Goal: Information Seeking & Learning: Learn about a topic

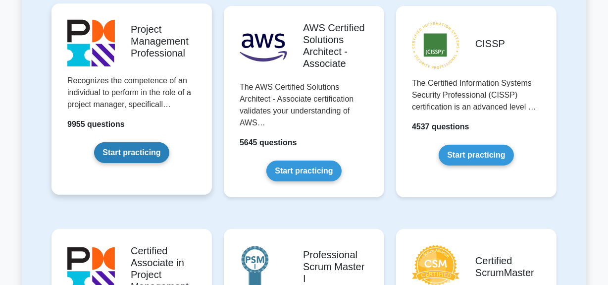
click at [139, 155] on link "Start practicing" at bounding box center [131, 152] width 75 height 21
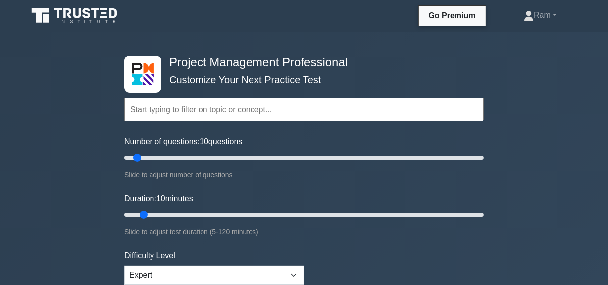
click at [168, 111] on input "text" at bounding box center [303, 110] width 359 height 24
paste input "Process: Establish Project Governance Structure"
type input "Process: Establish Project Governance Structure"
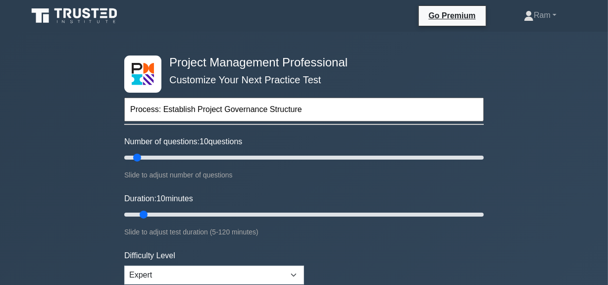
drag, startPoint x: 221, startPoint y: 111, endPoint x: 96, endPoint y: 106, distance: 125.3
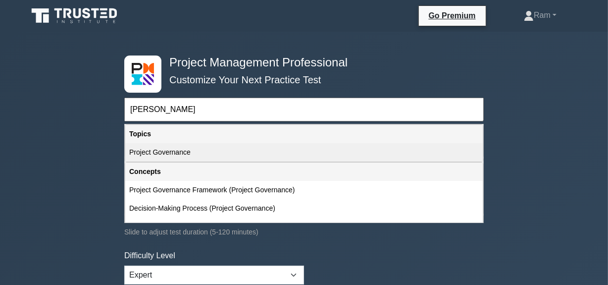
click at [219, 153] on div "Project Governance" at bounding box center [303, 152] width 357 height 18
type input "Project Governance"
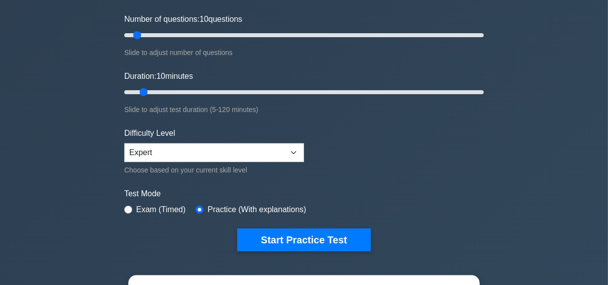
scroll to position [135, 0]
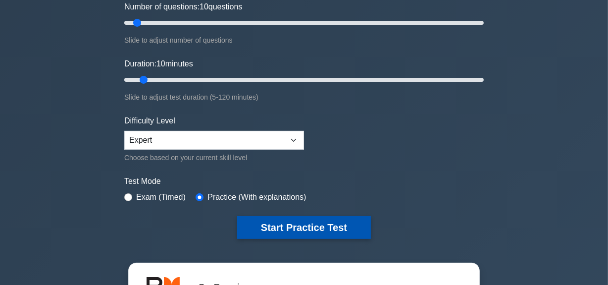
click at [265, 219] on button "Start Practice Test" at bounding box center [304, 227] width 134 height 23
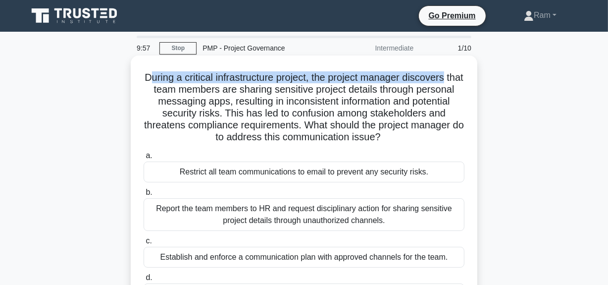
drag, startPoint x: 153, startPoint y: 81, endPoint x: 287, endPoint y: 86, distance: 134.3
click at [459, 75] on h5 "During a critical infrastructure project, the project manager discovers that te…" at bounding box center [304, 107] width 323 height 72
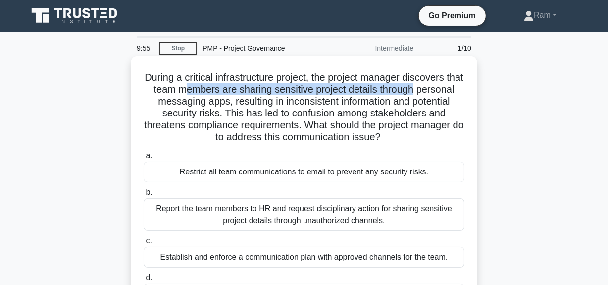
drag, startPoint x: 221, startPoint y: 92, endPoint x: 459, endPoint y: 92, distance: 238.6
click at [459, 92] on h5 "During a critical infrastructure project, the project manager discovers that te…" at bounding box center [304, 107] width 323 height 72
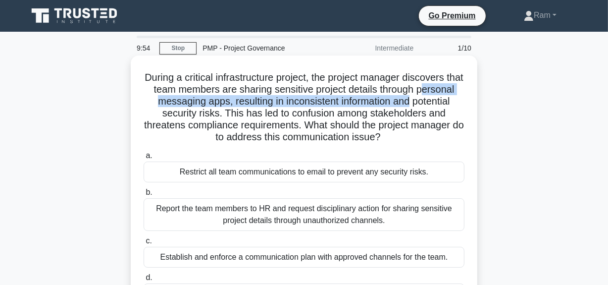
drag, startPoint x: 159, startPoint y: 101, endPoint x: 430, endPoint y: 108, distance: 270.9
click at [461, 103] on h5 "During a critical infrastructure project, the project manager discovers that te…" at bounding box center [304, 107] width 323 height 72
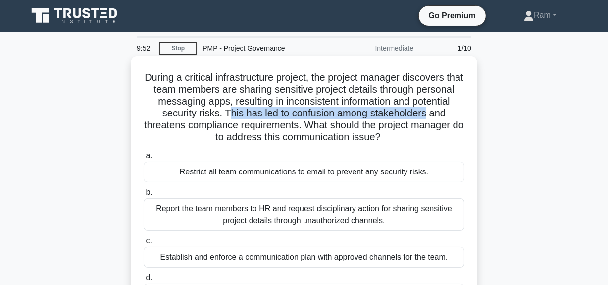
drag, startPoint x: 258, startPoint y: 118, endPoint x: 463, endPoint y: 111, distance: 205.6
click at [463, 111] on h5 "During a critical infrastructure project, the project manager discovers that te…" at bounding box center [304, 107] width 323 height 72
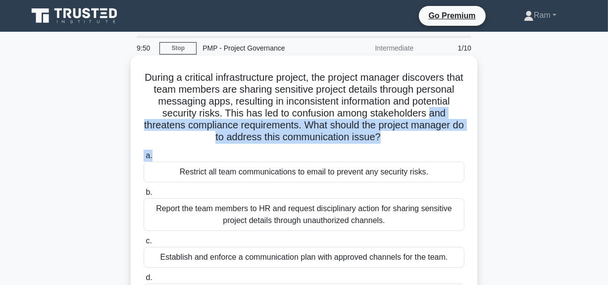
drag, startPoint x: 156, startPoint y: 124, endPoint x: 419, endPoint y: 148, distance: 264.0
click at [419, 148] on div "During a critical infrastructure project, the project manager discovers that te…" at bounding box center [304, 194] width 339 height 270
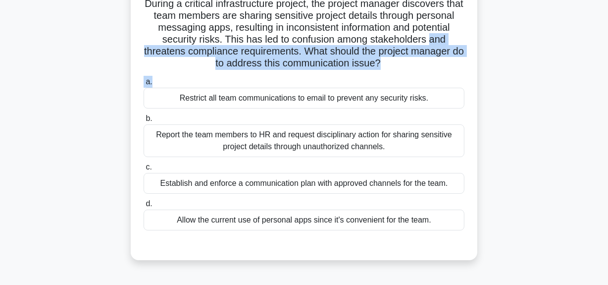
scroll to position [90, 0]
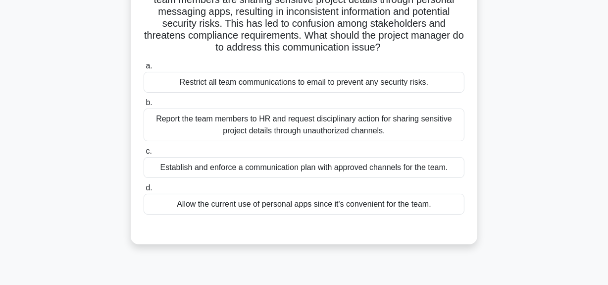
click at [347, 168] on div "Establish and enforce a communication plan with approved channels for the team." at bounding box center [304, 167] width 321 height 21
click at [144, 154] on input "c. Establish and enforce a communication plan with approved channels for the te…" at bounding box center [144, 151] width 0 height 6
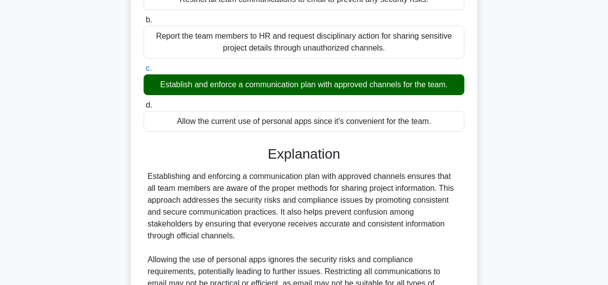
scroll to position [313, 0]
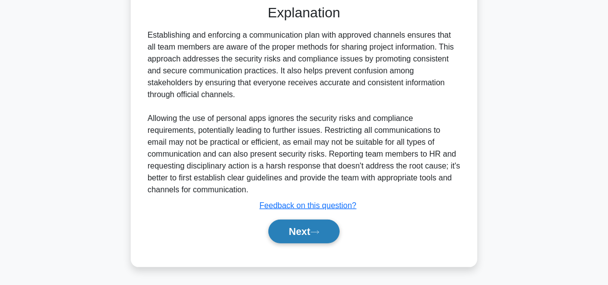
click at [302, 232] on button "Next" at bounding box center [303, 231] width 71 height 24
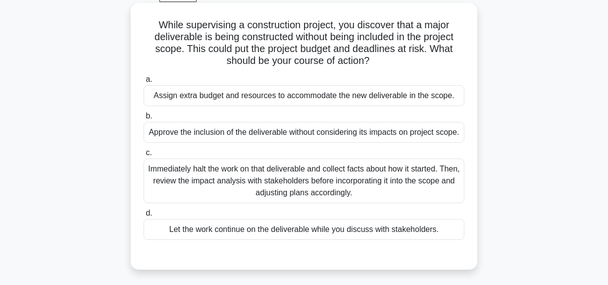
scroll to position [0, 0]
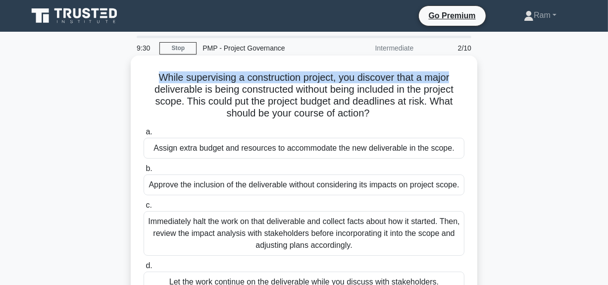
drag, startPoint x: 153, startPoint y: 75, endPoint x: 456, endPoint y: 71, distance: 302.5
click at [456, 71] on h5 "While supervising a construction project, you discover that a major deliverable…" at bounding box center [304, 95] width 323 height 49
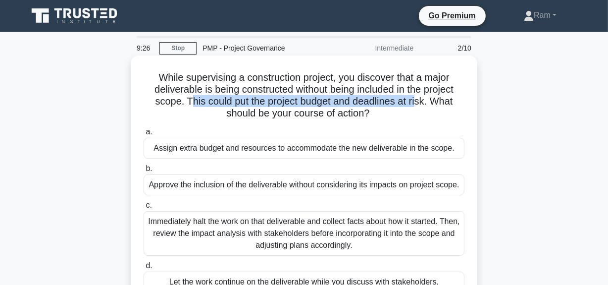
drag, startPoint x: 189, startPoint y: 102, endPoint x: 419, endPoint y: 106, distance: 229.8
click at [419, 106] on h5 "While supervising a construction project, you discover that a major deliverable…" at bounding box center [304, 95] width 323 height 49
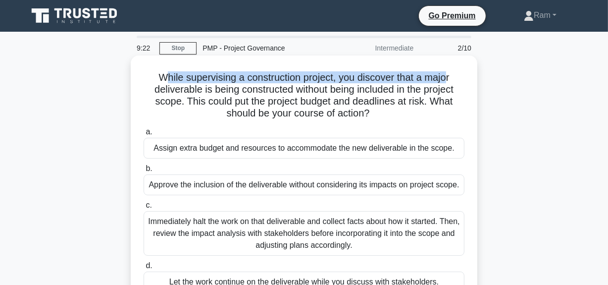
drag, startPoint x: 160, startPoint y: 79, endPoint x: 452, endPoint y: 71, distance: 292.2
click at [452, 71] on h5 "While supervising a construction project, you discover that a major deliverable…" at bounding box center [304, 95] width 323 height 49
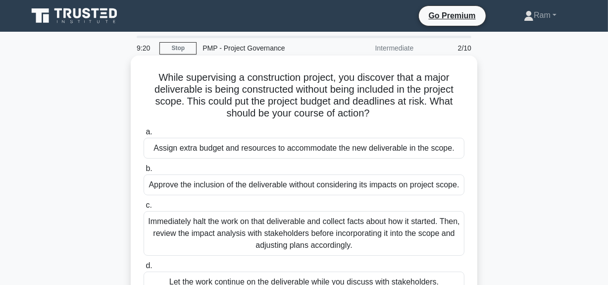
click at [314, 100] on h5 "While supervising a construction project, you discover that a major deliverable…" at bounding box center [304, 95] width 323 height 49
drag, startPoint x: 346, startPoint y: 81, endPoint x: 466, endPoint y: 74, distance: 121.0
click at [466, 74] on div "While supervising a construction project, you discover that a major deliverable…" at bounding box center [304, 188] width 339 height 258
drag, startPoint x: 206, startPoint y: 96, endPoint x: 317, endPoint y: 93, distance: 110.9
click at [317, 93] on h5 "While supervising a construction project, you discover that a major deliverable…" at bounding box center [304, 95] width 323 height 49
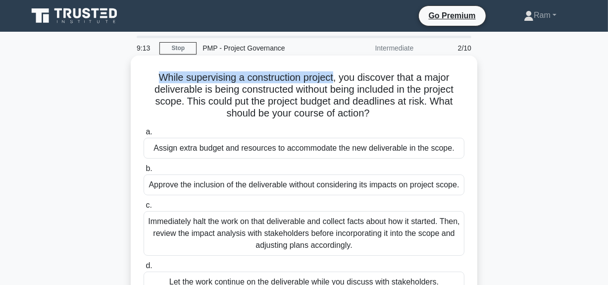
drag, startPoint x: 153, startPoint y: 77, endPoint x: 334, endPoint y: 72, distance: 180.8
click at [334, 72] on h5 "While supervising a construction project, you discover that a major deliverable…" at bounding box center [304, 95] width 323 height 49
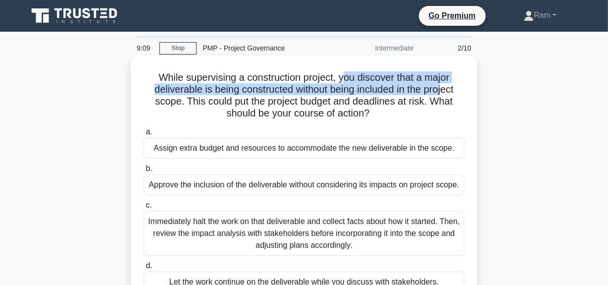
drag, startPoint x: 347, startPoint y: 79, endPoint x: 448, endPoint y: 85, distance: 101.1
click at [448, 85] on h5 "While supervising a construction project, you discover that a major deliverable…" at bounding box center [304, 95] width 323 height 49
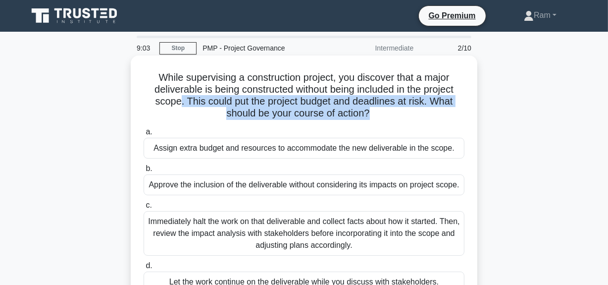
drag, startPoint x: 178, startPoint y: 101, endPoint x: 369, endPoint y: 110, distance: 191.3
click at [369, 110] on h5 "While supervising a construction project, you discover that a major deliverable…" at bounding box center [304, 95] width 323 height 49
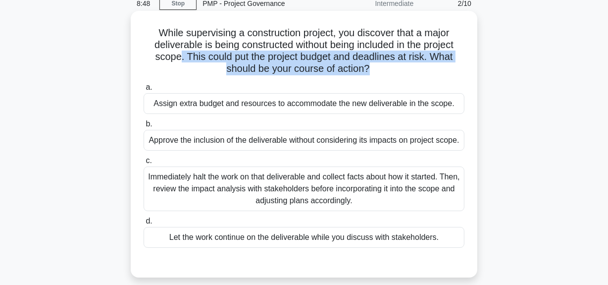
scroll to position [90, 0]
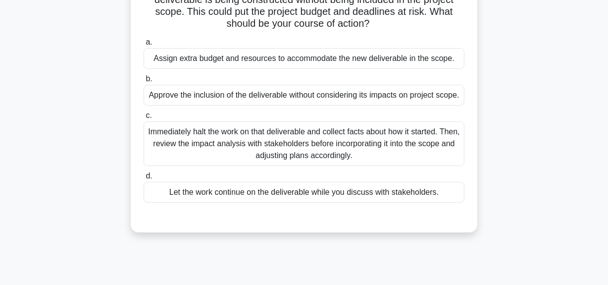
click at [370, 159] on div "Immediately halt the work on that deliverable and collect facts about how it st…" at bounding box center [304, 143] width 321 height 45
click at [144, 119] on input "c. Immediately halt the work on that deliverable and collect facts about how it…" at bounding box center [144, 115] width 0 height 6
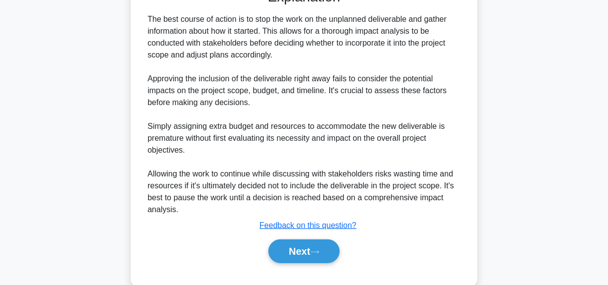
scroll to position [349, 0]
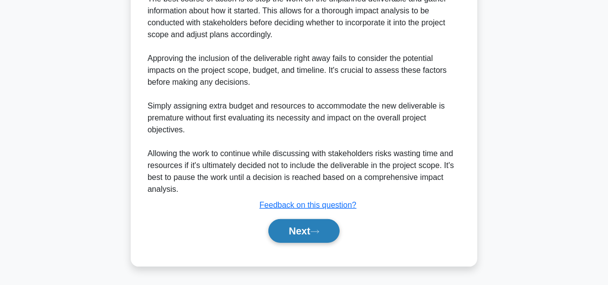
click at [302, 231] on button "Next" at bounding box center [303, 231] width 71 height 24
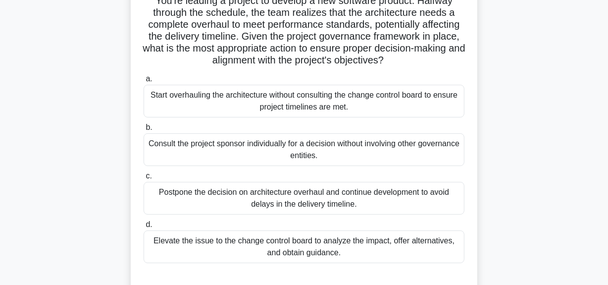
scroll to position [25, 0]
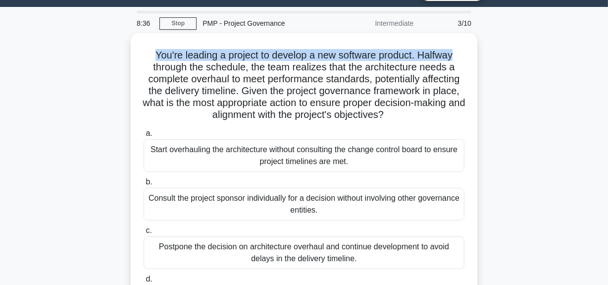
drag, startPoint x: 150, startPoint y: 50, endPoint x: 478, endPoint y: 46, distance: 327.8
click at [478, 46] on div "You're leading a project to develop a new software product. Halfway through the…" at bounding box center [304, 196] width 564 height 326
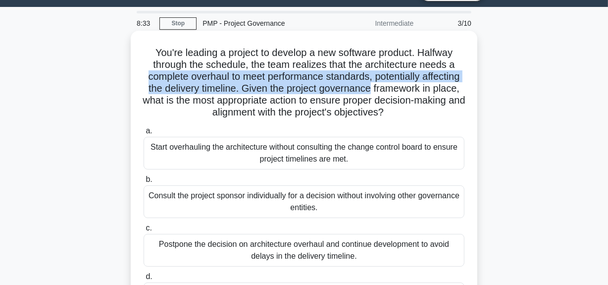
drag, startPoint x: 165, startPoint y: 78, endPoint x: 443, endPoint y: 84, distance: 277.8
click at [443, 84] on h5 "You're leading a project to develop a new software product. Halfway through the…" at bounding box center [304, 83] width 323 height 72
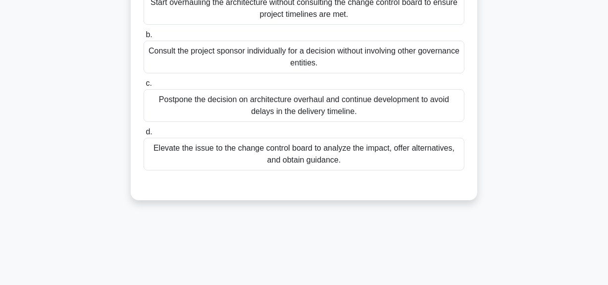
scroll to position [114, 0]
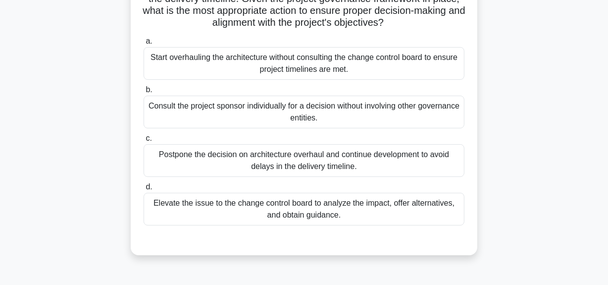
click at [316, 112] on div "Consult the project sponsor individually for a decision without involving other…" at bounding box center [304, 112] width 321 height 33
click at [144, 93] on input "b. Consult the project sponsor individually for a decision without involving ot…" at bounding box center [144, 90] width 0 height 6
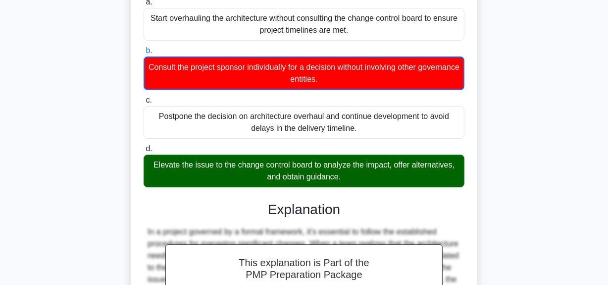
scroll to position [204, 0]
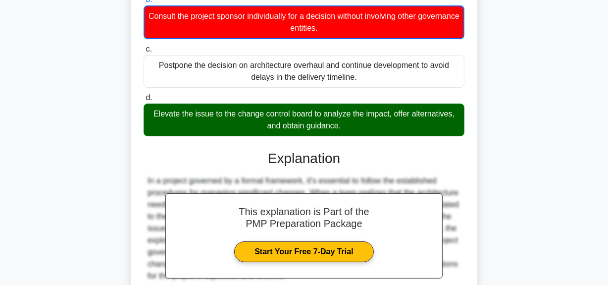
drag, startPoint x: 157, startPoint y: 110, endPoint x: 386, endPoint y: 117, distance: 228.3
click at [386, 117] on div "Elevate the issue to the change control board to analyze the impact, offer alte…" at bounding box center [304, 119] width 321 height 33
click at [371, 126] on div "Elevate the issue to the change control board to analyze the impact, offer alte…" at bounding box center [304, 119] width 321 height 33
click at [144, 101] on input "d. Elevate the issue to the change control board to analyze the impact, offer a…" at bounding box center [144, 98] width 0 height 6
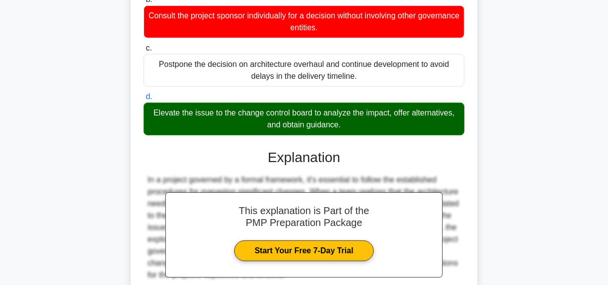
drag, startPoint x: 279, startPoint y: 123, endPoint x: 355, endPoint y: 123, distance: 76.2
click at [355, 123] on div "Elevate the issue to the change control board to analyze the impact, offer alte…" at bounding box center [304, 118] width 321 height 33
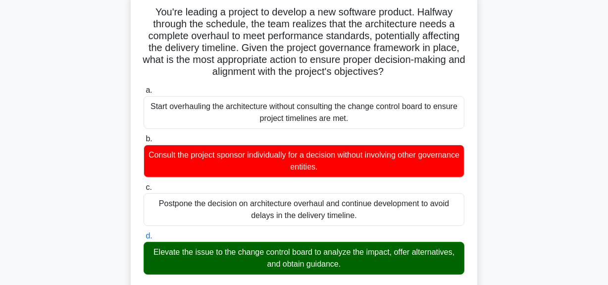
scroll to position [0, 0]
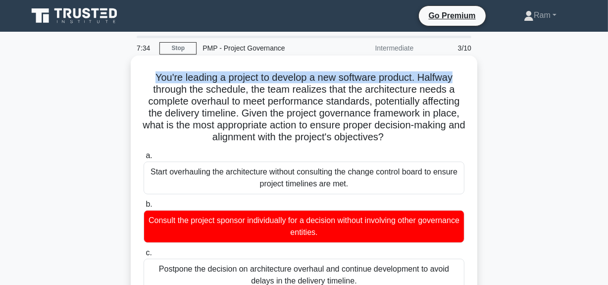
drag, startPoint x: 143, startPoint y: 78, endPoint x: 469, endPoint y: 64, distance: 326.6
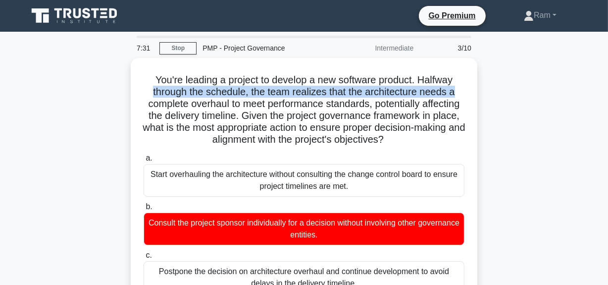
drag, startPoint x: 139, startPoint y: 91, endPoint x: 494, endPoint y: 92, distance: 355.5
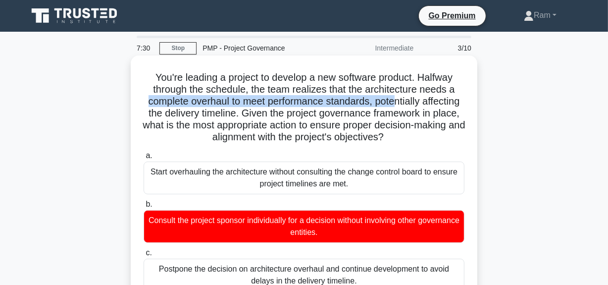
drag, startPoint x: 156, startPoint y: 101, endPoint x: 417, endPoint y: 96, distance: 261.5
click at [417, 96] on h5 "You're leading a project to develop a new software product. Halfway through the…" at bounding box center [304, 107] width 323 height 72
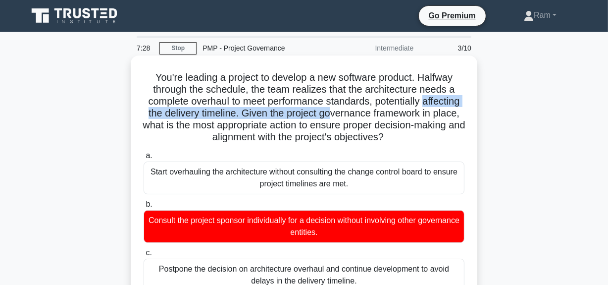
drag, startPoint x: 166, startPoint y: 111, endPoint x: 398, endPoint y: 118, distance: 231.8
click at [398, 118] on h5 "You're leading a project to develop a new software product. Halfway through the…" at bounding box center [304, 107] width 323 height 72
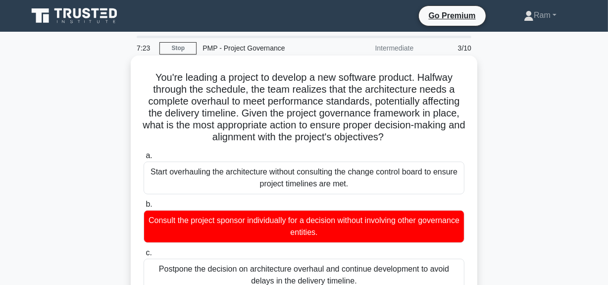
click at [332, 126] on h5 "You're leading a project to develop a new software product. Halfway through the…" at bounding box center [304, 107] width 323 height 72
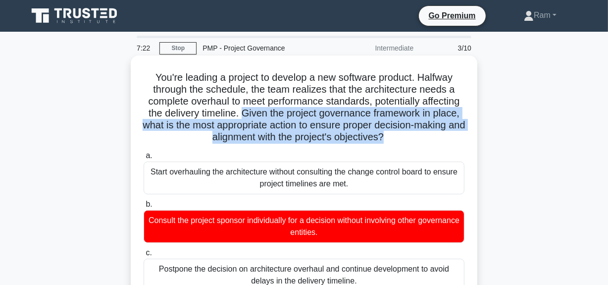
drag, startPoint x: 308, startPoint y: 113, endPoint x: 452, endPoint y: 144, distance: 146.3
click at [452, 144] on h5 "You're leading a project to develop a new software product. Halfway through the…" at bounding box center [304, 107] width 323 height 72
click at [342, 128] on h5 "You're leading a project to develop a new software product. Halfway through the…" at bounding box center [304, 107] width 323 height 72
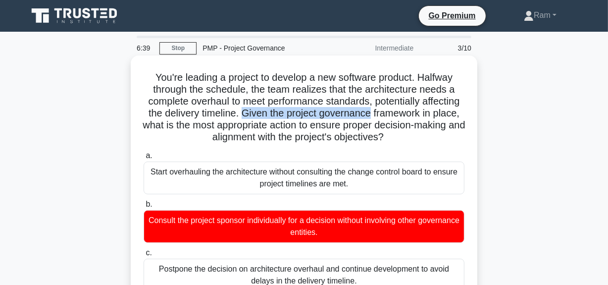
drag, startPoint x: 308, startPoint y: 114, endPoint x: 457, endPoint y: 110, distance: 149.1
click at [457, 110] on h5 "You're leading a project to develop a new software product. Halfway through the…" at bounding box center [304, 107] width 323 height 72
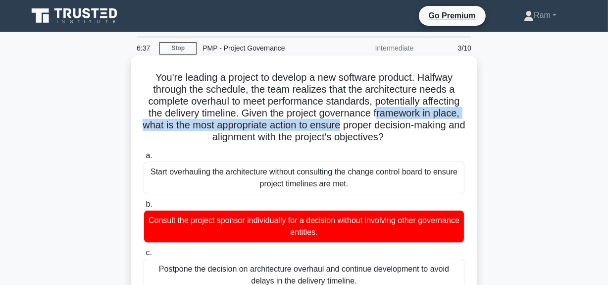
drag, startPoint x: 158, startPoint y: 126, endPoint x: 455, endPoint y: 125, distance: 296.6
click at [455, 125] on h5 "You're leading a project to develop a new software product. Halfway through the…" at bounding box center [304, 107] width 323 height 72
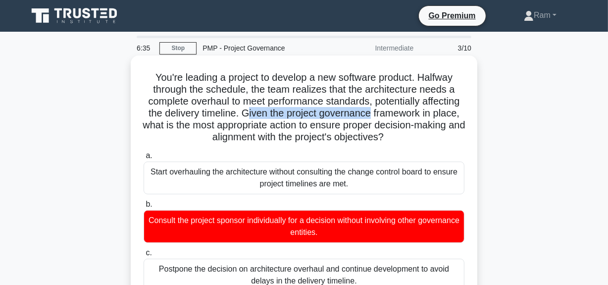
drag, startPoint x: 319, startPoint y: 111, endPoint x: 460, endPoint y: 115, distance: 141.2
click at [460, 115] on h5 "You're leading a project to develop a new software product. Halfway through the…" at bounding box center [304, 107] width 323 height 72
drag, startPoint x: 251, startPoint y: 126, endPoint x: 473, endPoint y: 142, distance: 222.9
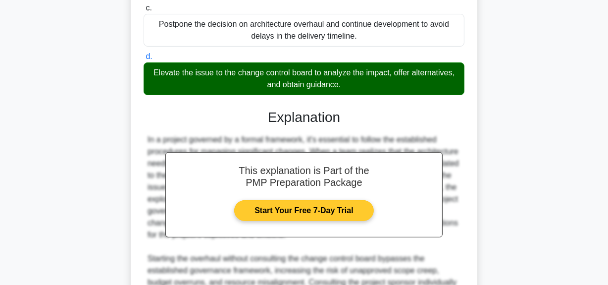
scroll to position [385, 0]
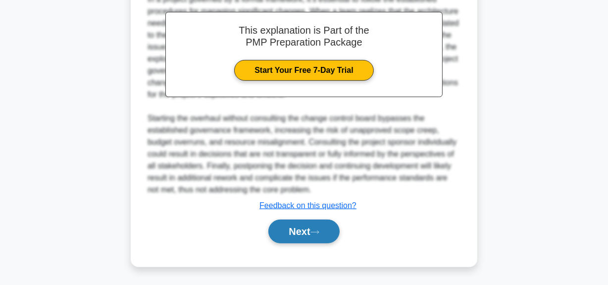
click at [301, 235] on button "Next" at bounding box center [303, 231] width 71 height 24
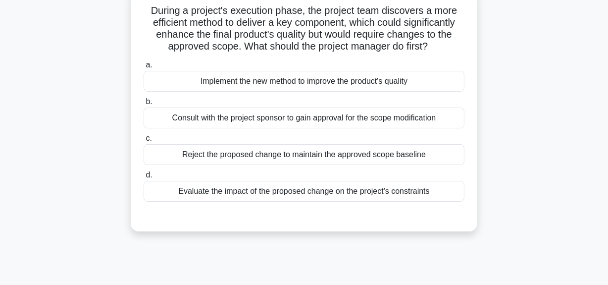
scroll to position [25, 0]
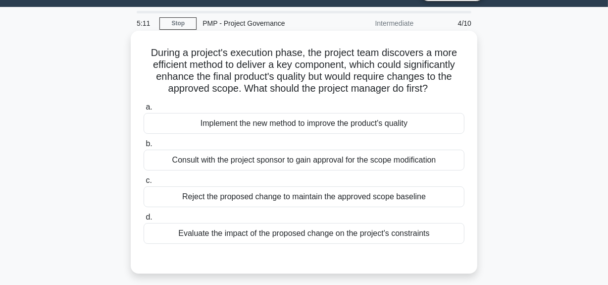
click at [281, 233] on div "Evaluate the impact of the proposed change on the project's constraints" at bounding box center [304, 233] width 321 height 21
click at [144, 220] on input "d. Evaluate the impact of the proposed change on the project's constraints" at bounding box center [144, 217] width 0 height 6
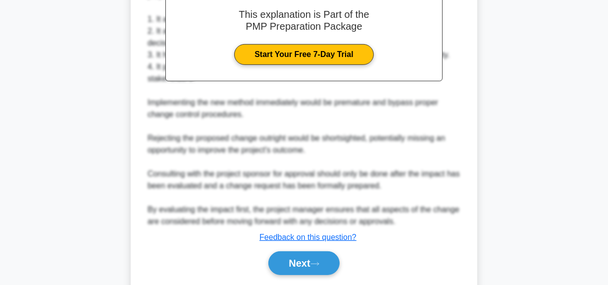
scroll to position [340, 0]
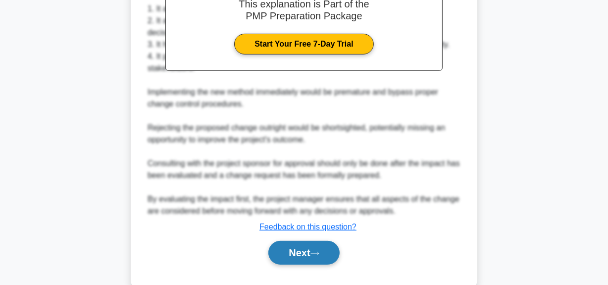
click at [281, 253] on button "Next" at bounding box center [303, 253] width 71 height 24
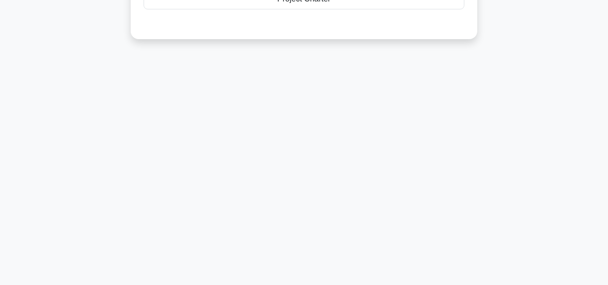
scroll to position [0, 0]
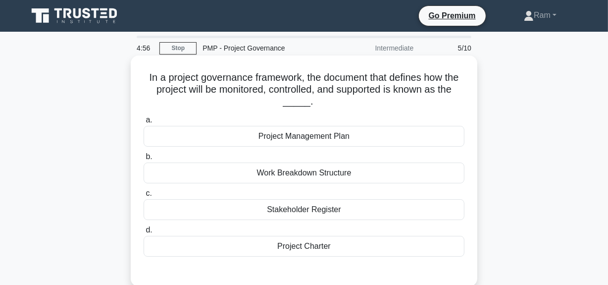
click at [372, 139] on div "Project Management Plan" at bounding box center [304, 136] width 321 height 21
click at [144, 123] on input "a. Project Management Plan" at bounding box center [144, 120] width 0 height 6
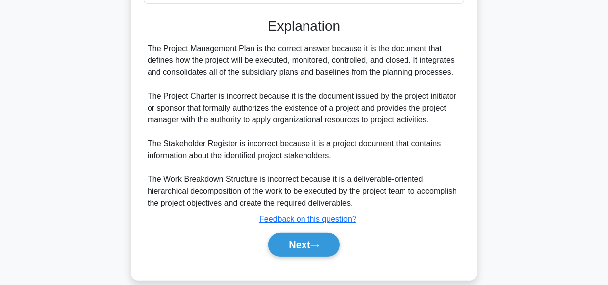
scroll to position [266, 0]
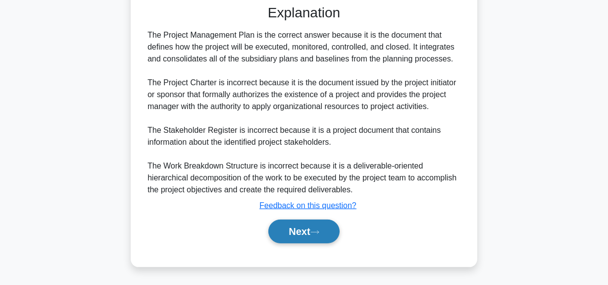
click at [312, 232] on button "Next" at bounding box center [303, 231] width 71 height 24
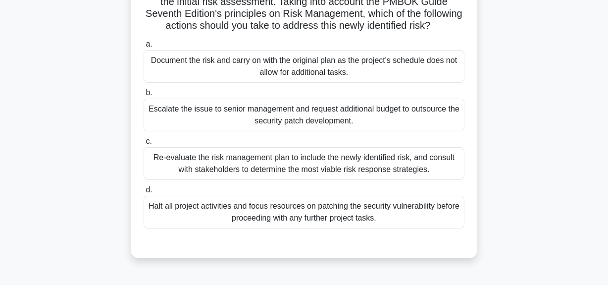
scroll to position [250, 0]
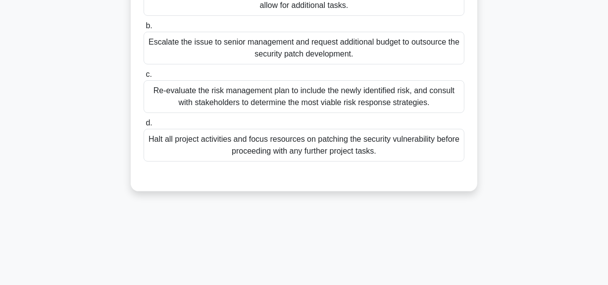
click at [351, 110] on div "Re-evaluate the risk management plan to include the newly identified risk, and …" at bounding box center [304, 96] width 321 height 33
click at [144, 78] on input "c. Re-evaluate the risk management plan to include the newly identified risk, a…" at bounding box center [144, 74] width 0 height 6
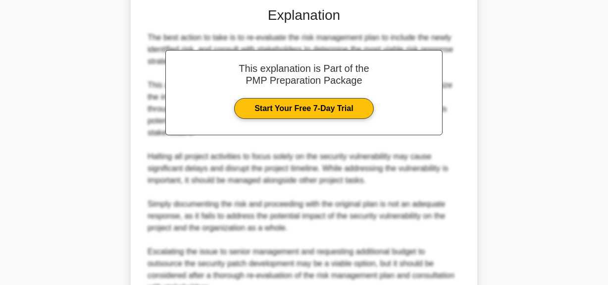
scroll to position [520, 0]
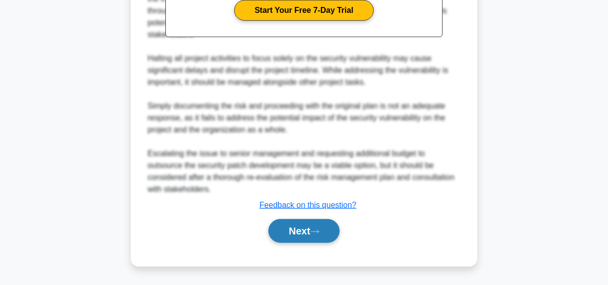
click at [292, 230] on button "Next" at bounding box center [303, 231] width 71 height 24
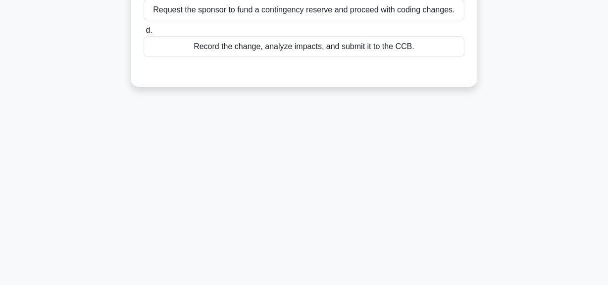
scroll to position [69, 0]
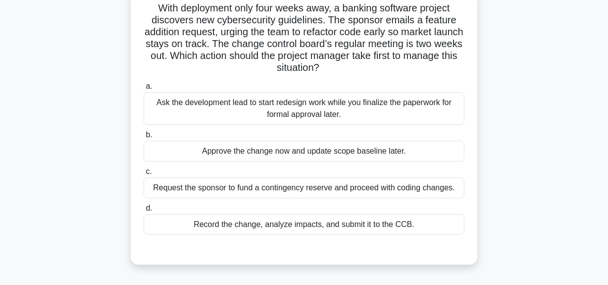
click at [295, 225] on div "Record the change, analyze impacts, and submit it to the CCB." at bounding box center [304, 224] width 321 height 21
click at [144, 211] on input "d. Record the change, analyze impacts, and submit it to the CCB." at bounding box center [144, 208] width 0 height 6
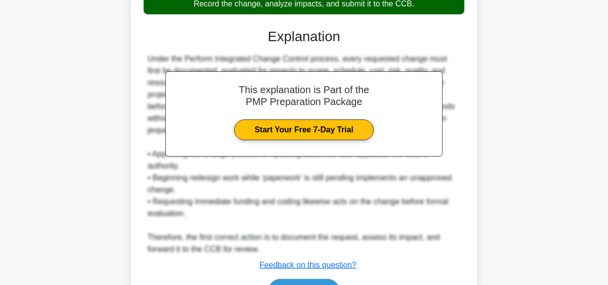
scroll to position [337, 0]
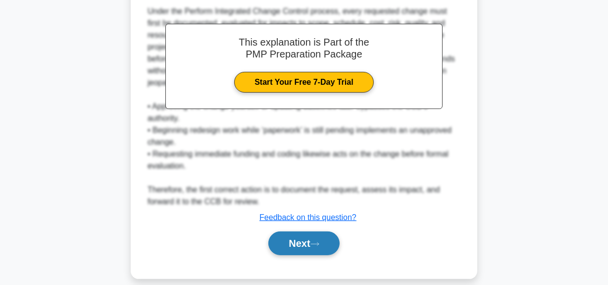
click at [296, 231] on button "Next" at bounding box center [303, 243] width 71 height 24
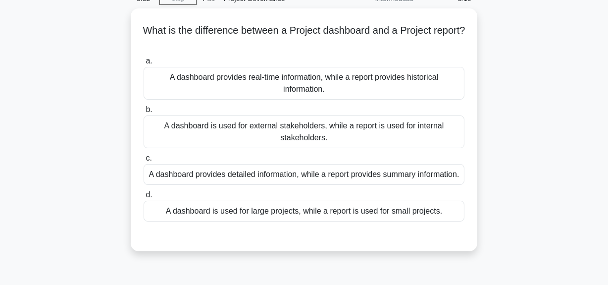
scroll to position [25, 0]
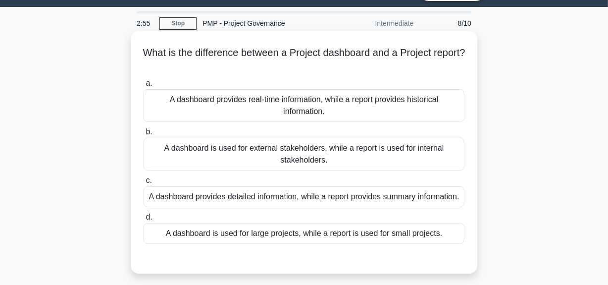
click at [310, 108] on div "A dashboard provides real-time information, while a report provides historical …" at bounding box center [304, 105] width 321 height 33
click at [144, 87] on input "a. A dashboard provides real-time information, while a report provides historic…" at bounding box center [144, 83] width 0 height 6
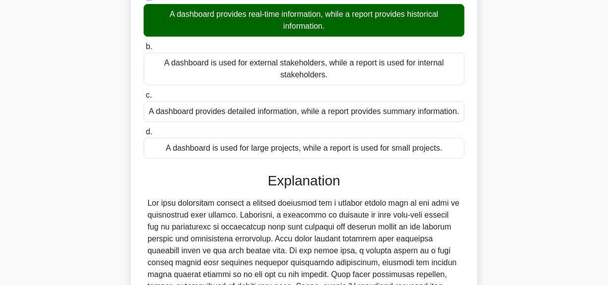
scroll to position [278, 0]
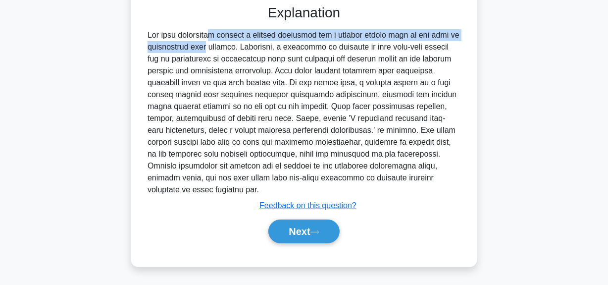
drag, startPoint x: 152, startPoint y: 49, endPoint x: 322, endPoint y: 63, distance: 169.9
click at [459, 44] on div at bounding box center [304, 112] width 313 height 166
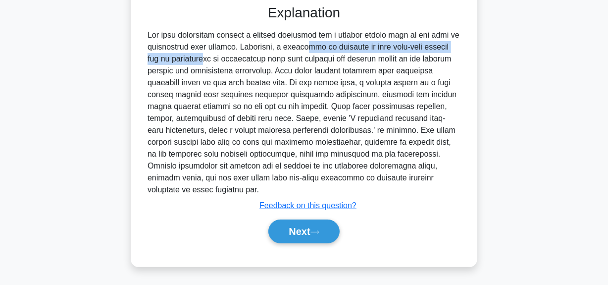
drag, startPoint x: 246, startPoint y: 56, endPoint x: 453, endPoint y: 90, distance: 209.8
click at [463, 60] on div at bounding box center [304, 112] width 321 height 166
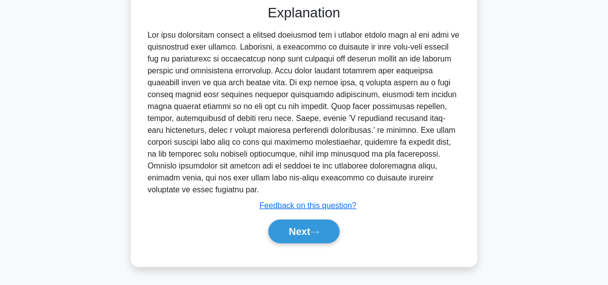
click at [289, 74] on div at bounding box center [304, 112] width 313 height 166
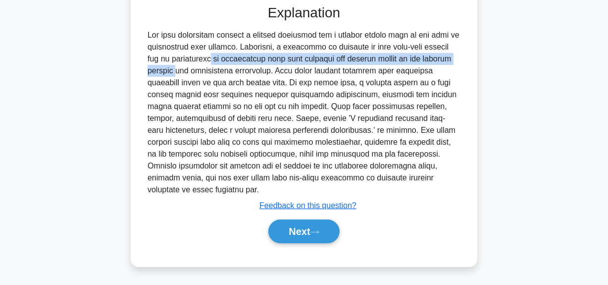
drag, startPoint x: 150, startPoint y: 70, endPoint x: 403, endPoint y: 74, distance: 253.5
click at [403, 74] on div at bounding box center [304, 112] width 313 height 166
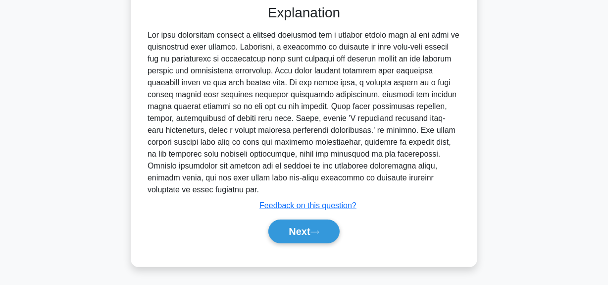
click at [255, 85] on div at bounding box center [304, 112] width 313 height 166
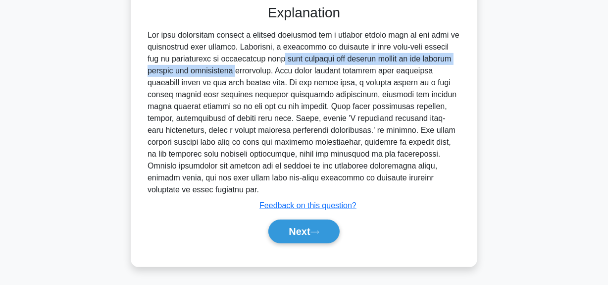
drag, startPoint x: 215, startPoint y: 68, endPoint x: 466, endPoint y: 67, distance: 250.5
click at [466, 67] on div "What is the difference between a Project dashboard and a Project report? .spinn…" at bounding box center [304, 22] width 339 height 481
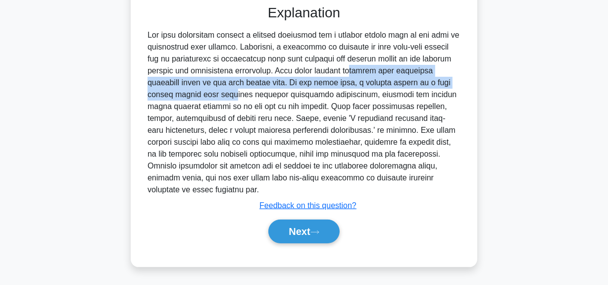
drag, startPoint x: 262, startPoint y: 81, endPoint x: 456, endPoint y: 89, distance: 194.8
click at [456, 89] on div at bounding box center [304, 112] width 313 height 166
click at [307, 237] on button "Next" at bounding box center [303, 231] width 71 height 24
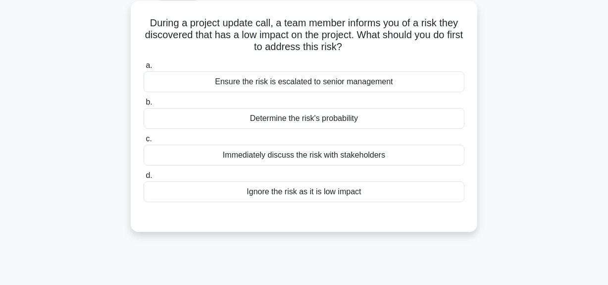
scroll to position [25, 0]
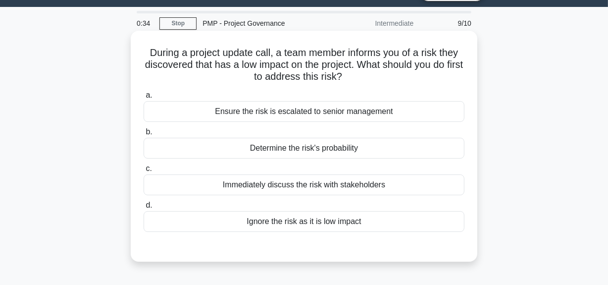
click at [259, 151] on div "Determine the risk's probability" at bounding box center [304, 148] width 321 height 21
click at [144, 135] on input "b. Determine the risk's probability" at bounding box center [144, 132] width 0 height 6
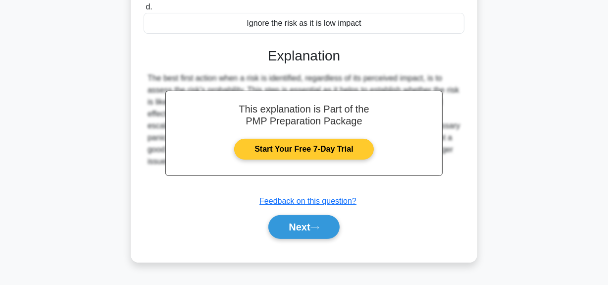
scroll to position [250, 0]
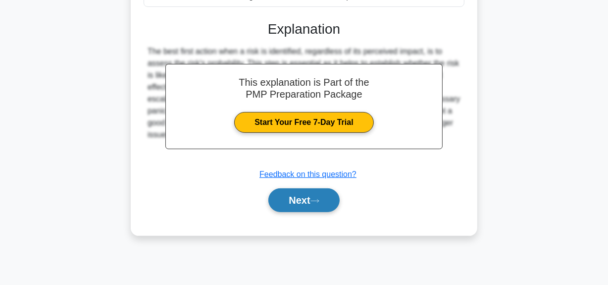
click at [313, 205] on button "Next" at bounding box center [303, 200] width 71 height 24
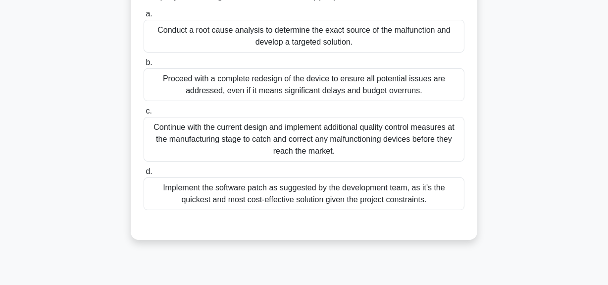
scroll to position [69, 0]
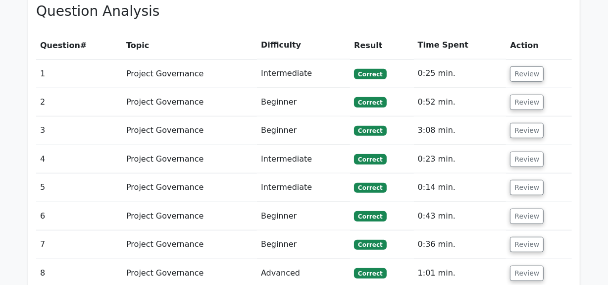
scroll to position [855, 0]
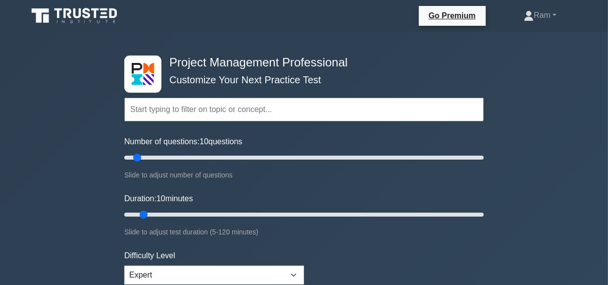
click at [262, 105] on input "text" at bounding box center [303, 110] width 359 height 24
paste input "Process: Establish Project Governance Structure"
type input "Process: Establish Project Governance Structure"
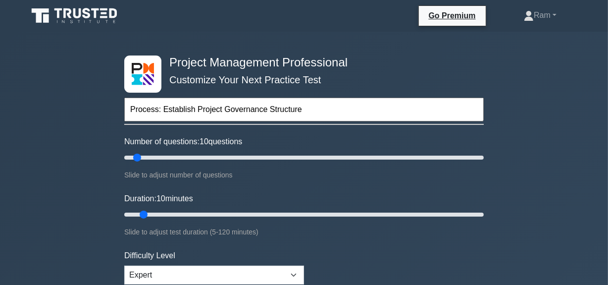
drag, startPoint x: 193, startPoint y: 109, endPoint x: 104, endPoint y: 109, distance: 89.1
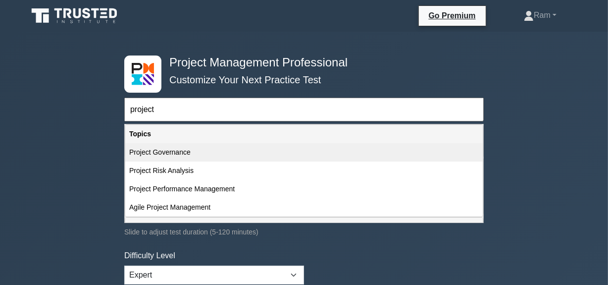
click at [162, 160] on div "Project Governance" at bounding box center [303, 152] width 357 height 18
type input "Project Governance"
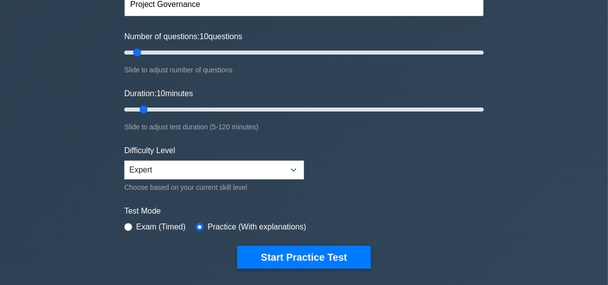
scroll to position [90, 0]
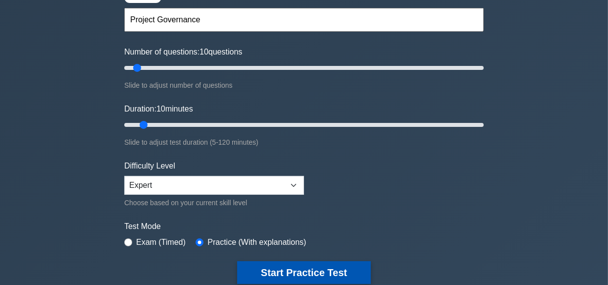
click at [298, 272] on button "Start Practice Test" at bounding box center [304, 272] width 134 height 23
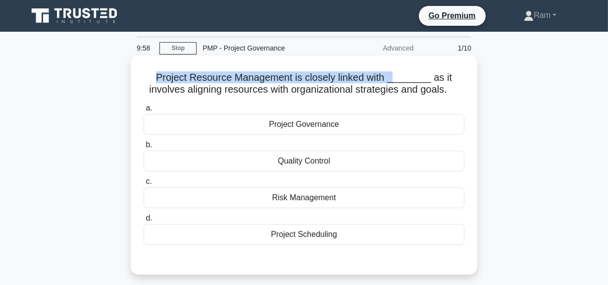
drag, startPoint x: 161, startPoint y: 79, endPoint x: 397, endPoint y: 82, distance: 235.2
click at [397, 82] on h5 "Project Resource Management is closely linked with ________ as it involves alig…" at bounding box center [304, 83] width 323 height 25
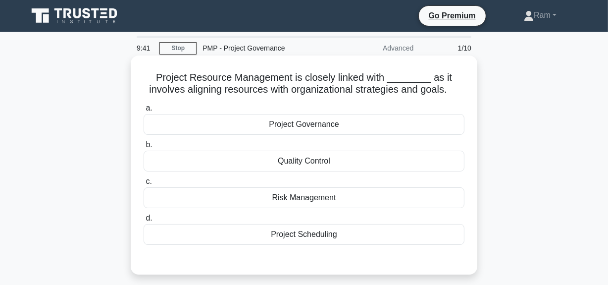
click at [351, 236] on div "Project Scheduling" at bounding box center [304, 234] width 321 height 21
click at [144, 221] on input "d. Project Scheduling" at bounding box center [144, 218] width 0 height 6
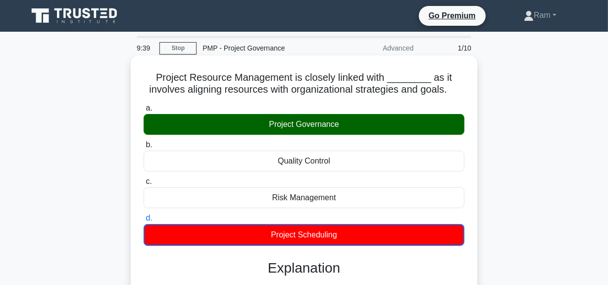
click at [322, 121] on div "Project Governance" at bounding box center [304, 124] width 321 height 21
click at [144, 111] on input "a. Project Governance" at bounding box center [144, 108] width 0 height 6
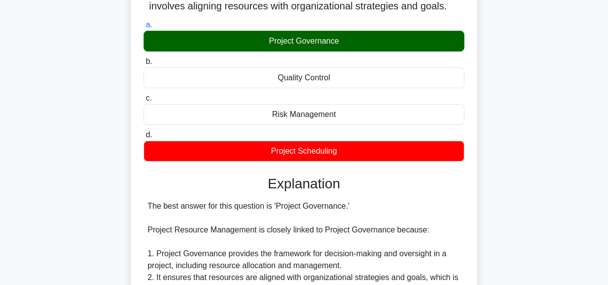
scroll to position [180, 0]
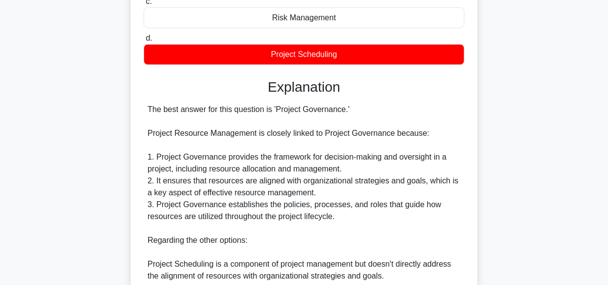
drag, startPoint x: 150, startPoint y: 105, endPoint x: 353, endPoint y: 110, distance: 203.1
click at [353, 110] on div "The best answer for this question is 'Project Governance.' Project Resource Man…" at bounding box center [304, 251] width 313 height 297
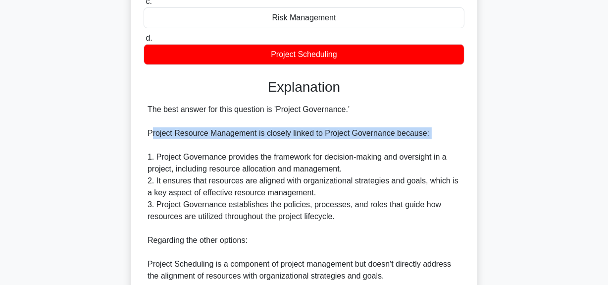
drag, startPoint x: 150, startPoint y: 131, endPoint x: 407, endPoint y: 139, distance: 257.6
click at [407, 139] on div "The best answer for this question is 'Project Governance.' Project Resource Man…" at bounding box center [304, 251] width 313 height 297
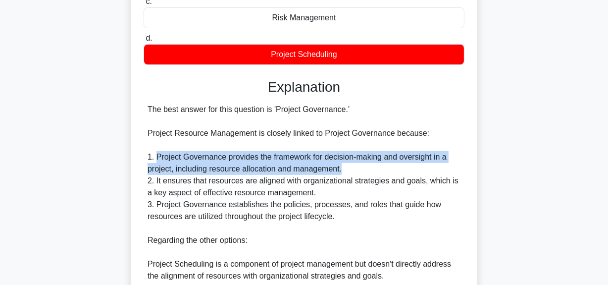
drag, startPoint x: 157, startPoint y: 158, endPoint x: 380, endPoint y: 172, distance: 223.2
click at [385, 164] on div "The best answer for this question is 'Project Governance.' Project Resource Man…" at bounding box center [304, 251] width 313 height 297
click at [378, 170] on div "The best answer for this question is 'Project Governance.' Project Resource Man…" at bounding box center [304, 251] width 313 height 297
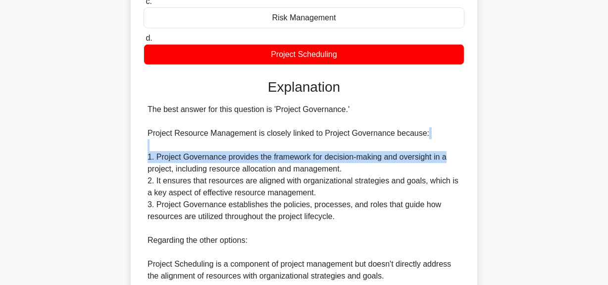
drag, startPoint x: 388, startPoint y: 149, endPoint x: 459, endPoint y: 152, distance: 71.4
click at [459, 152] on div "The best answer for this question is 'Project Governance.' Project Resource Man…" at bounding box center [304, 251] width 313 height 297
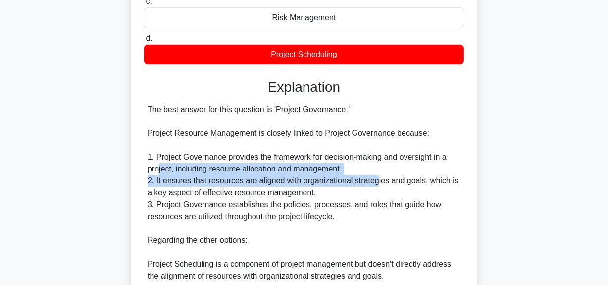
drag, startPoint x: 160, startPoint y: 168, endPoint x: 375, endPoint y: 175, distance: 215.5
click at [375, 175] on div "The best answer for this question is 'Project Governance.' Project Resource Man…" at bounding box center [304, 251] width 313 height 297
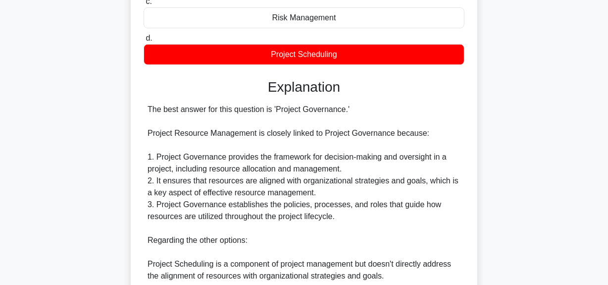
click at [242, 188] on div "The best answer for this question is 'Project Governance.' Project Resource Man…" at bounding box center [304, 251] width 313 height 297
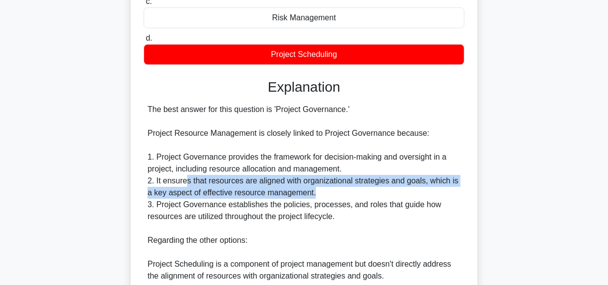
drag, startPoint x: 187, startPoint y: 181, endPoint x: 356, endPoint y: 192, distance: 169.6
click at [356, 192] on div "The best answer for this question is 'Project Governance.' Project Resource Man…" at bounding box center [304, 251] width 313 height 297
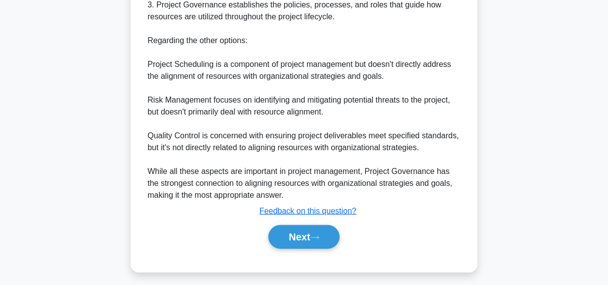
scroll to position [385, 0]
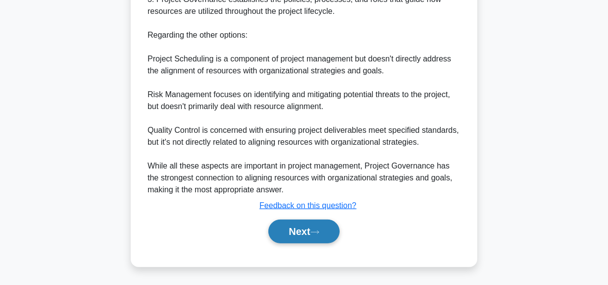
click at [307, 231] on button "Next" at bounding box center [303, 231] width 71 height 24
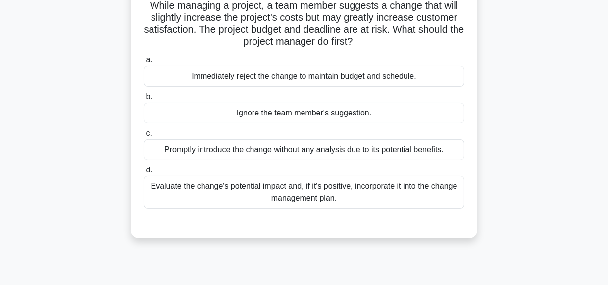
scroll to position [25, 0]
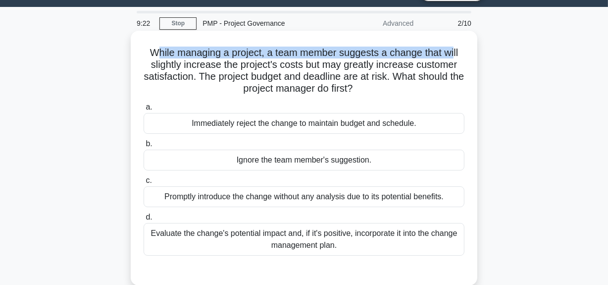
drag, startPoint x: 152, startPoint y: 49, endPoint x: 457, endPoint y: 50, distance: 305.0
click at [457, 49] on h5 "While managing a project, a team member suggests a change that will slightly in…" at bounding box center [304, 71] width 323 height 49
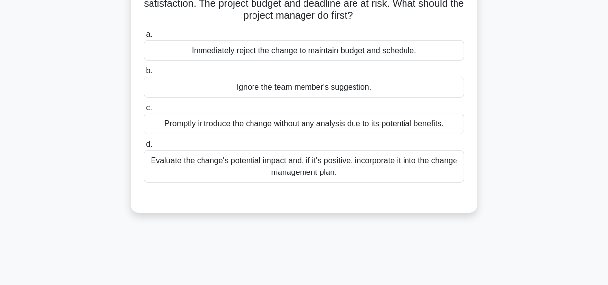
scroll to position [114, 0]
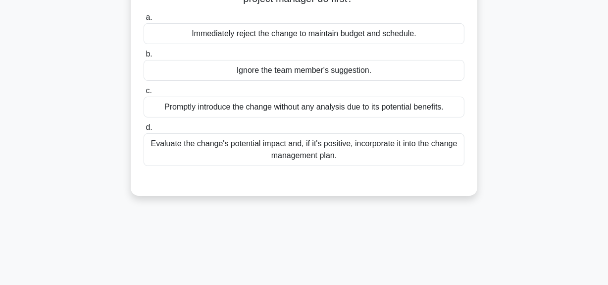
click at [363, 159] on div "Evaluate the change's potential impact and, if it's positive, incorporate it in…" at bounding box center [304, 149] width 321 height 33
click at [144, 131] on input "d. Evaluate the change's potential impact and, if it's positive, incorporate it…" at bounding box center [144, 127] width 0 height 6
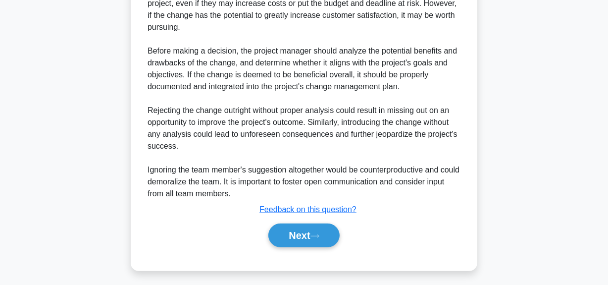
scroll to position [373, 0]
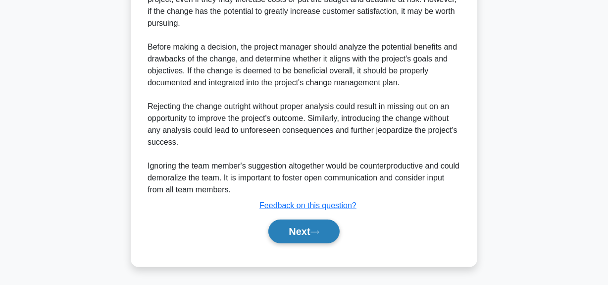
click at [287, 241] on button "Next" at bounding box center [303, 231] width 71 height 24
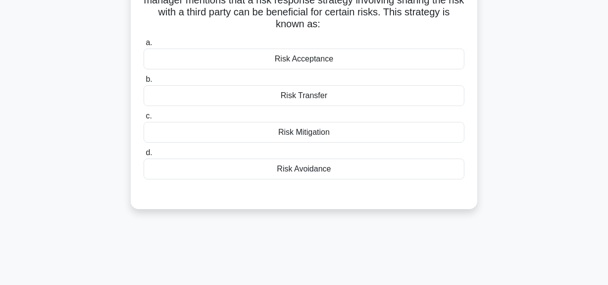
scroll to position [25, 0]
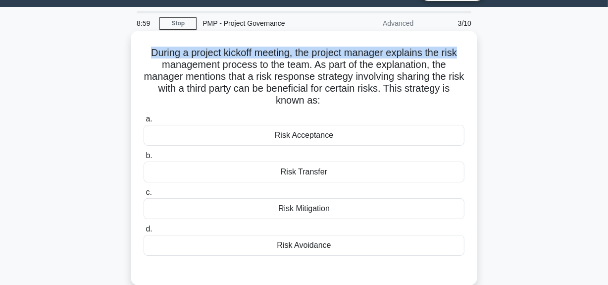
drag, startPoint x: 144, startPoint y: 51, endPoint x: 464, endPoint y: 50, distance: 319.8
click at [464, 50] on h5 "During a project kickoff meeting, the project manager explains the risk managem…" at bounding box center [304, 77] width 323 height 60
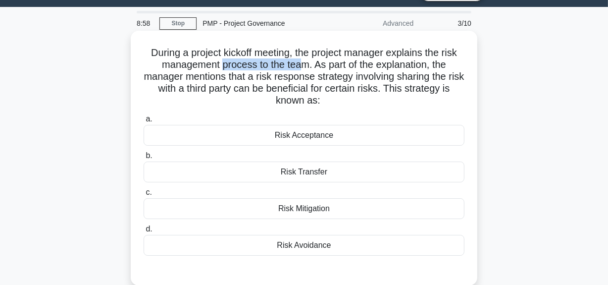
drag, startPoint x: 222, startPoint y: 65, endPoint x: 302, endPoint y: 66, distance: 80.2
click at [302, 66] on h5 "During a project kickoff meeting, the project manager explains the risk managem…" at bounding box center [304, 77] width 323 height 60
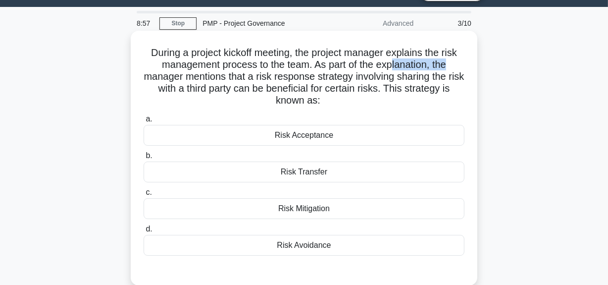
drag, startPoint x: 392, startPoint y: 62, endPoint x: 453, endPoint y: 64, distance: 60.9
click at [453, 64] on h5 "During a project kickoff meeting, the project manager explains the risk managem…" at bounding box center [304, 77] width 323 height 60
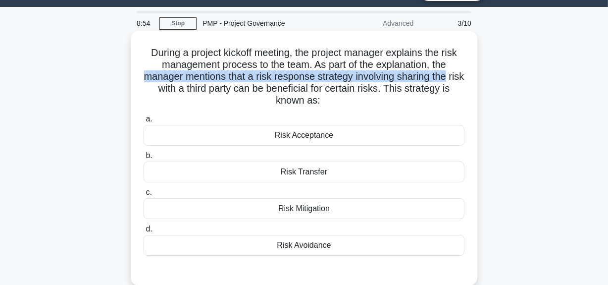
drag, startPoint x: 149, startPoint y: 81, endPoint x: 469, endPoint y: 80, distance: 319.8
click at [469, 80] on div "During a project kickoff meeting, the project manager explains the risk managem…" at bounding box center [304, 158] width 339 height 247
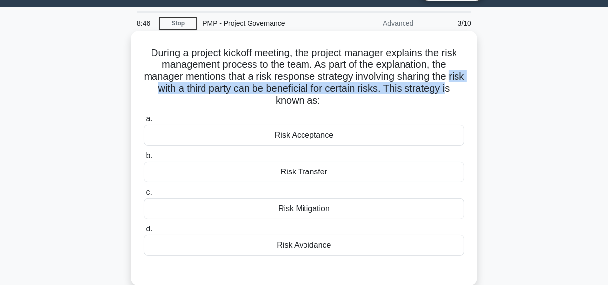
drag, startPoint x: 145, startPoint y: 93, endPoint x: 458, endPoint y: 90, distance: 313.4
click at [458, 90] on h5 "During a project kickoff meeting, the project manager explains the risk managem…" at bounding box center [304, 77] width 323 height 60
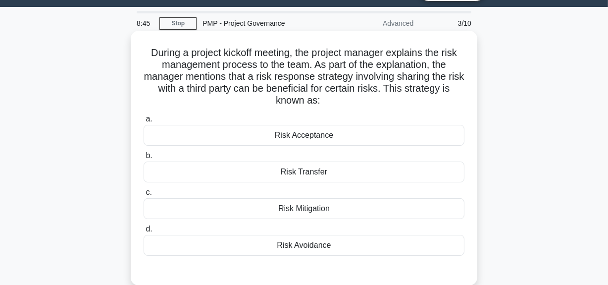
click at [322, 173] on div "Risk Transfer" at bounding box center [304, 171] width 321 height 21
click at [144, 159] on input "b. Risk Transfer" at bounding box center [144, 155] width 0 height 6
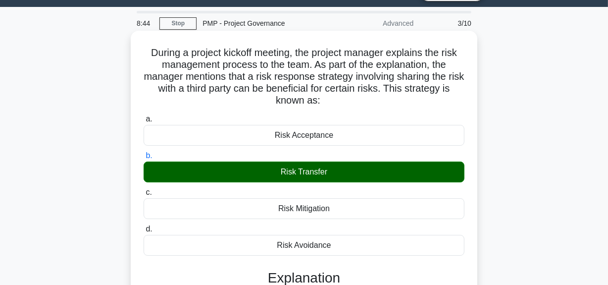
scroll to position [204, 0]
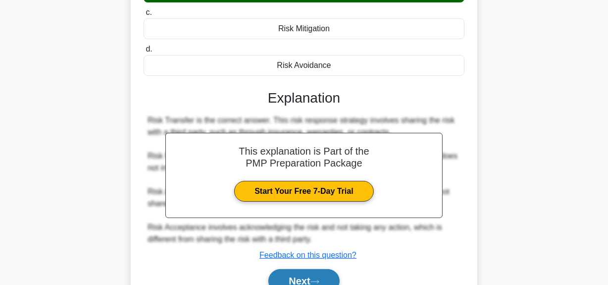
click at [289, 279] on button "Next" at bounding box center [303, 281] width 71 height 24
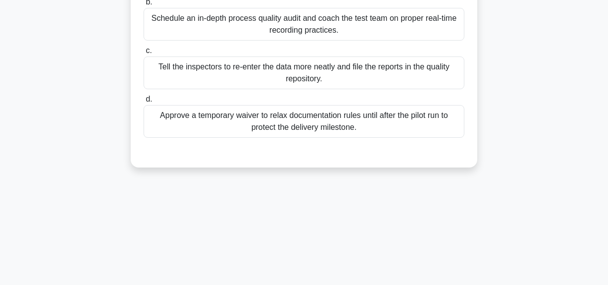
scroll to position [25, 0]
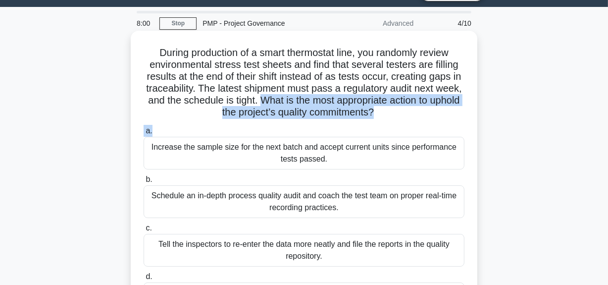
drag, startPoint x: 296, startPoint y: 102, endPoint x: 438, endPoint y: 123, distance: 143.2
click at [438, 123] on div "During production of a smart thermostat line, you randomly review environmental…" at bounding box center [304, 188] width 339 height 306
click at [424, 121] on div "During production of a smart thermostat line, you randomly review environmental…" at bounding box center [304, 188] width 339 height 306
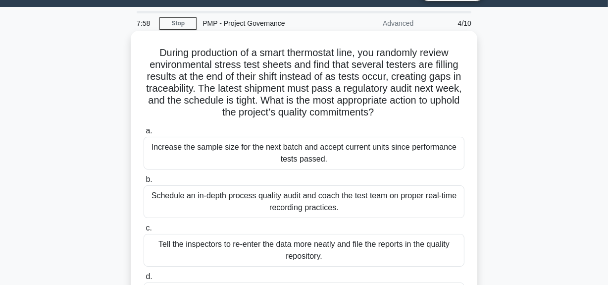
drag, startPoint x: 285, startPoint y: 96, endPoint x: 421, endPoint y: 118, distance: 138.0
click at [421, 118] on h5 "During production of a smart thermostat line, you randomly review environmental…" at bounding box center [304, 83] width 323 height 72
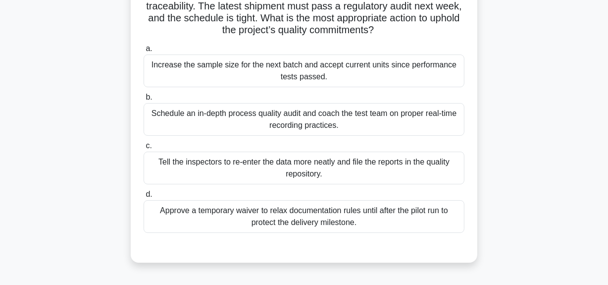
scroll to position [114, 0]
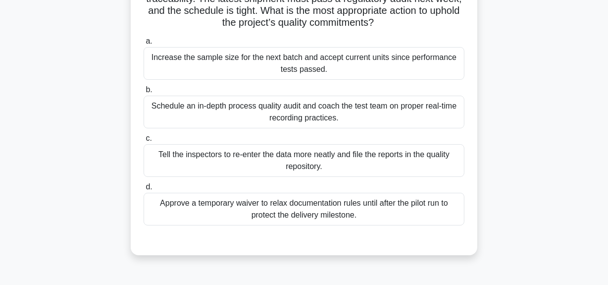
click at [310, 99] on div "Schedule an in-depth process quality audit and coach the test team on proper re…" at bounding box center [304, 112] width 321 height 33
click at [144, 93] on input "b. Schedule an in-depth process quality audit and coach the test team on proper…" at bounding box center [144, 90] width 0 height 6
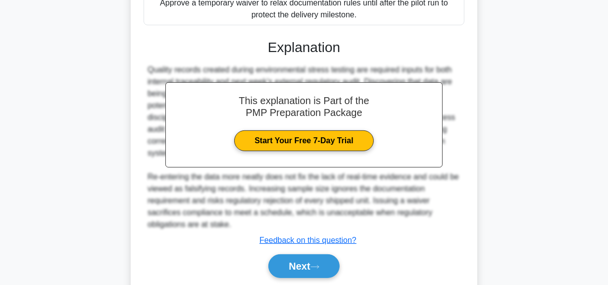
scroll to position [349, 0]
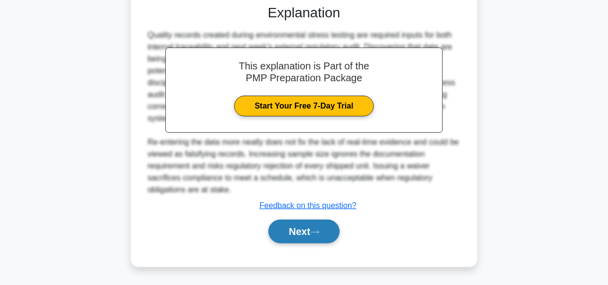
click at [282, 233] on button "Next" at bounding box center [303, 231] width 71 height 24
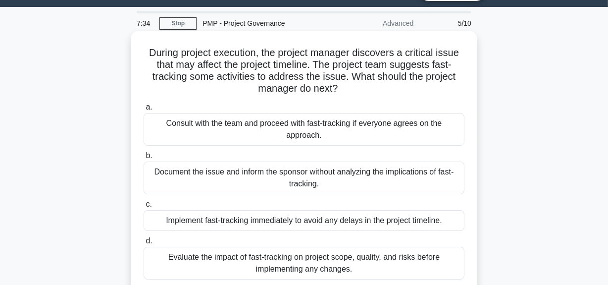
scroll to position [69, 0]
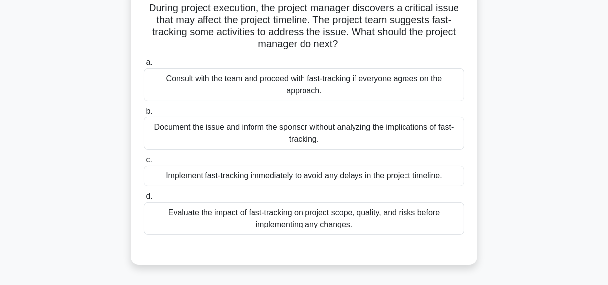
click at [334, 223] on div "Evaluate the impact of fast-tracking on project scope, quality, and risks befor…" at bounding box center [304, 218] width 321 height 33
click at [144, 200] on input "d. Evaluate the impact of fast-tracking on project scope, quality, and risks be…" at bounding box center [144, 196] width 0 height 6
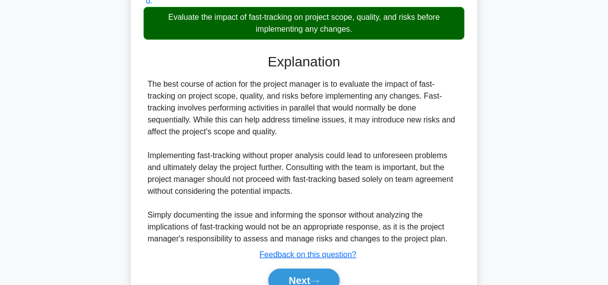
scroll to position [313, 0]
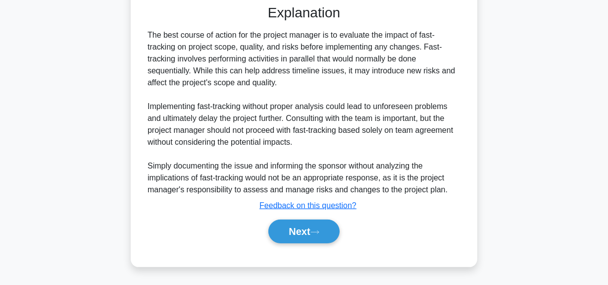
click at [296, 243] on div "Next" at bounding box center [304, 231] width 321 height 32
click at [301, 231] on button "Next" at bounding box center [303, 231] width 71 height 24
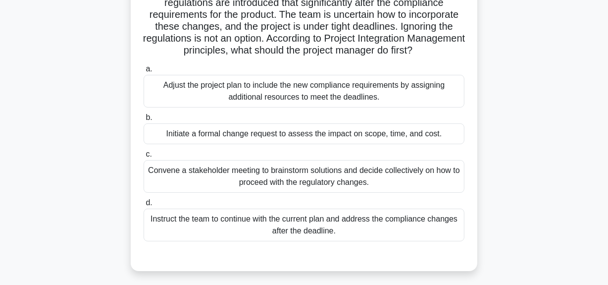
scroll to position [114, 0]
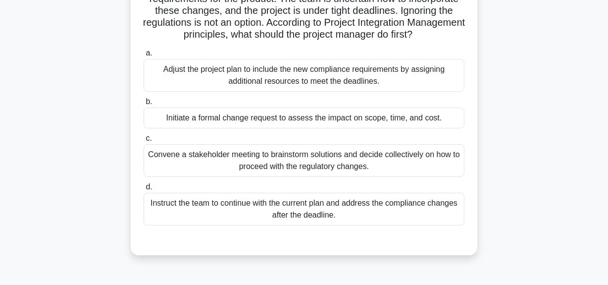
click at [322, 174] on div "Convene a stakeholder meeting to brainstorm solutions and decide collectively o…" at bounding box center [304, 160] width 321 height 33
click at [144, 142] on input "c. Convene a stakeholder meeting to brainstorm solutions and decide collectivel…" at bounding box center [144, 138] width 0 height 6
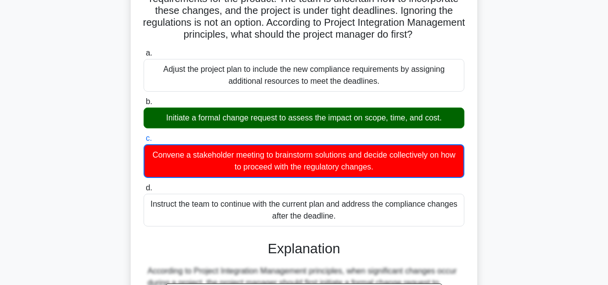
drag, startPoint x: 163, startPoint y: 128, endPoint x: 465, endPoint y: 135, distance: 302.1
click at [465, 128] on div "b. Initiate a formal change request to assess the impact on scope, time, and co…" at bounding box center [304, 112] width 333 height 33
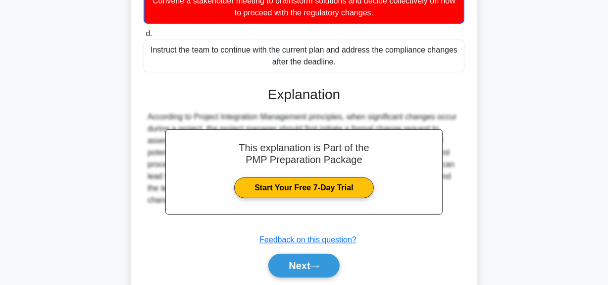
scroll to position [314, 0]
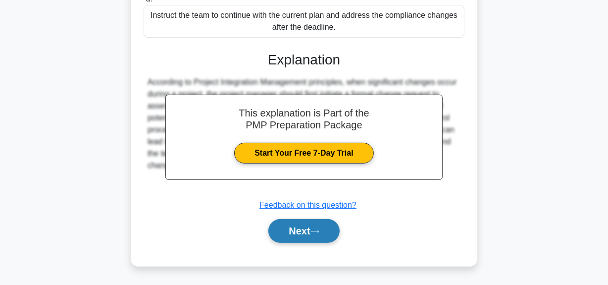
click at [297, 225] on button "Next" at bounding box center [303, 231] width 71 height 24
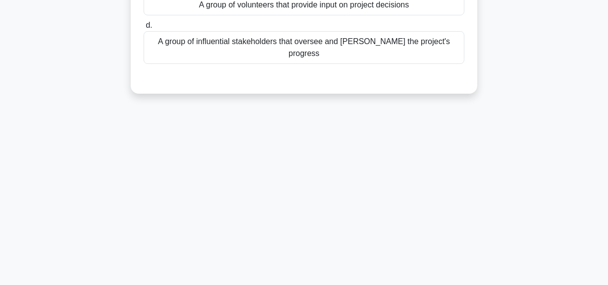
scroll to position [69, 0]
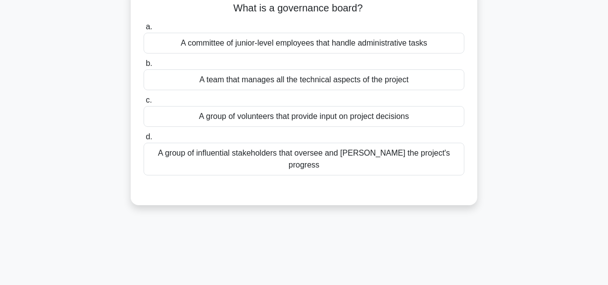
click at [330, 153] on div "A group of influential stakeholders that oversee and steer the project's progre…" at bounding box center [304, 159] width 321 height 33
click at [144, 140] on input "d. A group of influential stakeholders that oversee and steer the project's pro…" at bounding box center [144, 137] width 0 height 6
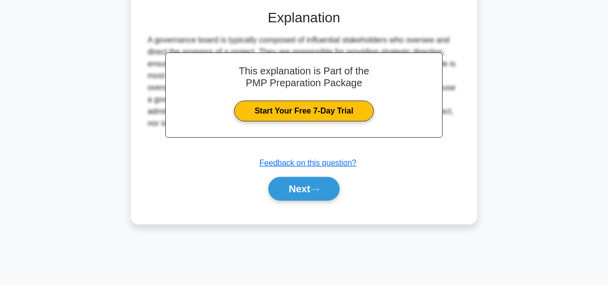
scroll to position [250, 0]
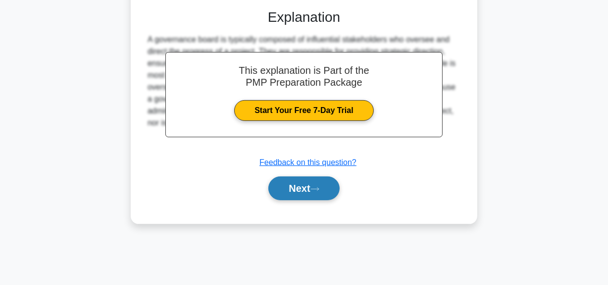
click at [310, 177] on button "Next" at bounding box center [303, 188] width 71 height 24
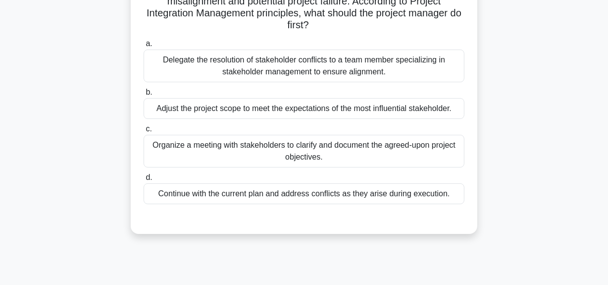
scroll to position [69, 0]
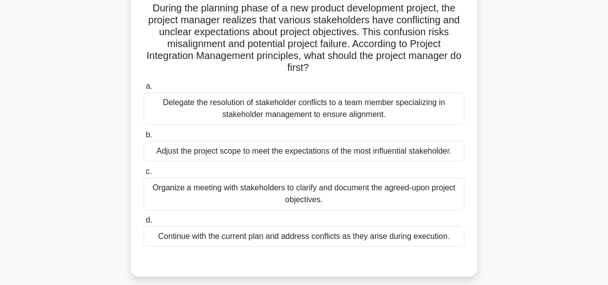
click at [335, 197] on div "Organize a meeting with stakeholders to clarify and document the agreed-upon pr…" at bounding box center [304, 193] width 321 height 33
click at [144, 175] on input "c. Organize a meeting with stakeholders to clarify and document the agreed-upon…" at bounding box center [144, 171] width 0 height 6
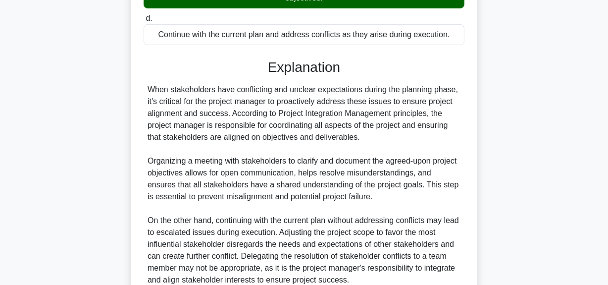
scroll to position [361, 0]
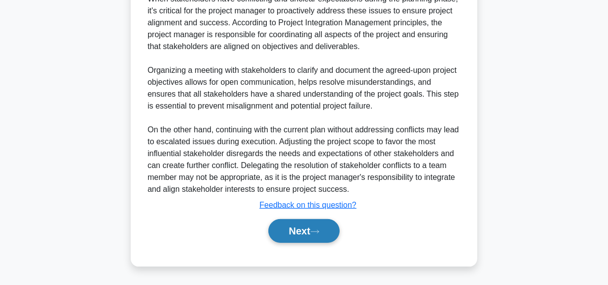
click at [311, 233] on button "Next" at bounding box center [303, 231] width 71 height 24
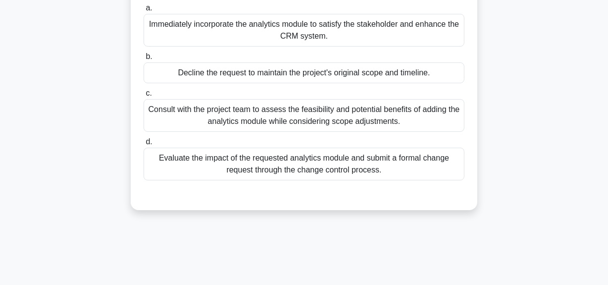
scroll to position [69, 0]
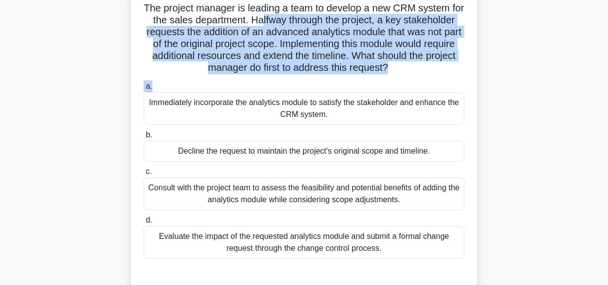
drag, startPoint x: 297, startPoint y: 21, endPoint x: 452, endPoint y: 77, distance: 164.9
click at [452, 77] on div "The project manager is leading a team to develop a new CRM system for the sales…" at bounding box center [304, 137] width 339 height 294
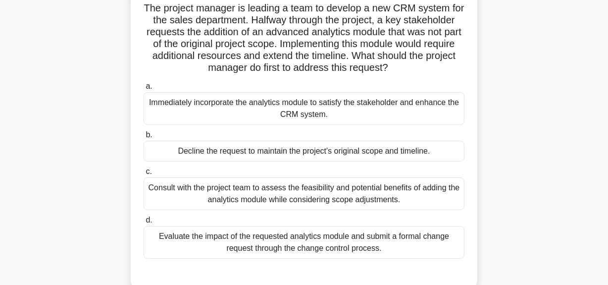
click at [338, 238] on div "Evaluate the impact of the requested analytics module and submit a formal chang…" at bounding box center [304, 242] width 321 height 33
click at [144, 223] on input "d. Evaluate the impact of the requested analytics module and submit a formal ch…" at bounding box center [144, 220] width 0 height 6
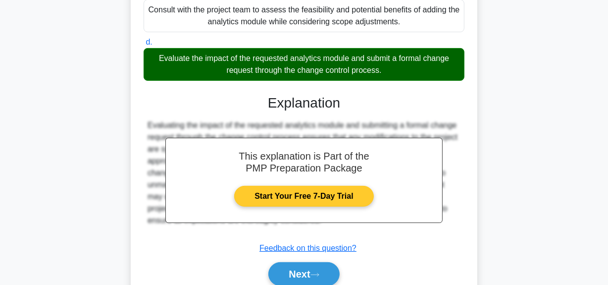
scroll to position [290, 0]
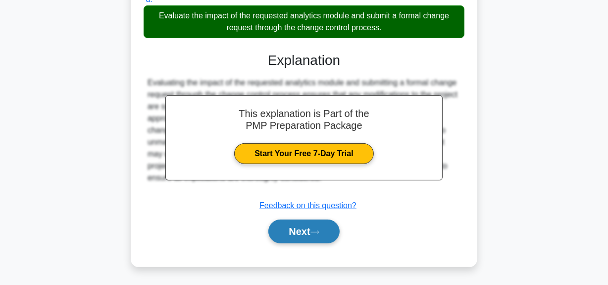
click at [299, 233] on button "Next" at bounding box center [303, 231] width 71 height 24
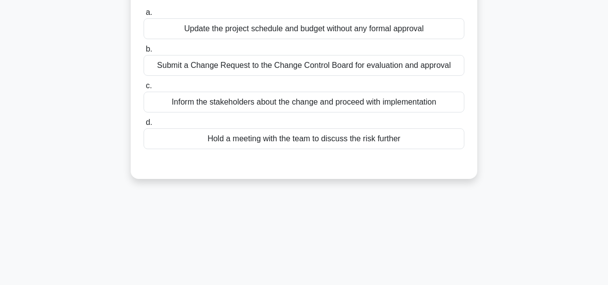
scroll to position [69, 0]
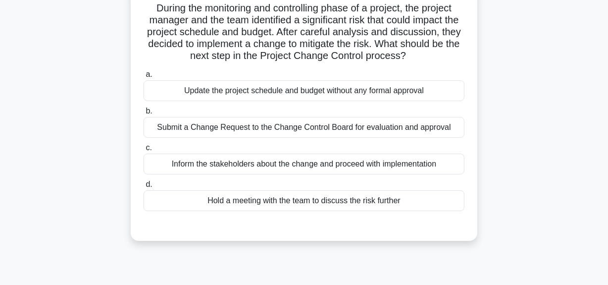
click at [351, 130] on div "Submit a Change Request to the Change Control Board for evaluation and approval" at bounding box center [304, 127] width 321 height 21
click at [144, 114] on input "b. Submit a Change Request to the Change Control Board for evaluation and appro…" at bounding box center [144, 111] width 0 height 6
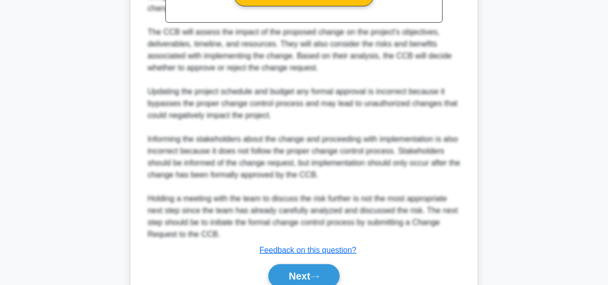
scroll to position [444, 0]
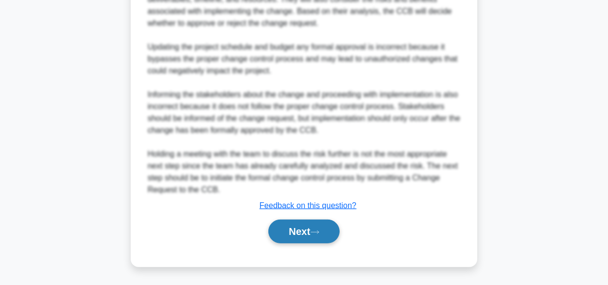
click at [313, 229] on button "Next" at bounding box center [303, 231] width 71 height 24
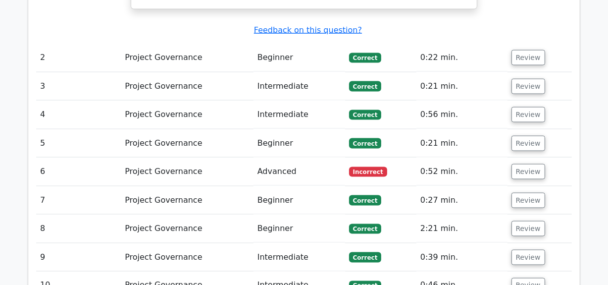
scroll to position [1395, 0]
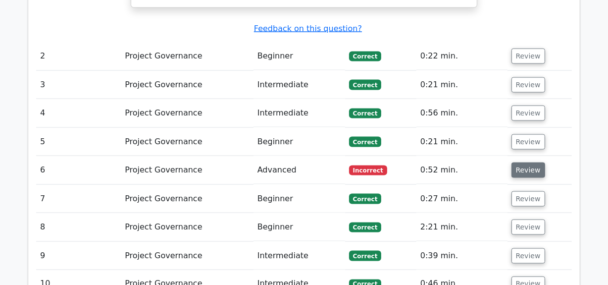
click at [530, 162] on button "Review" at bounding box center [528, 169] width 34 height 15
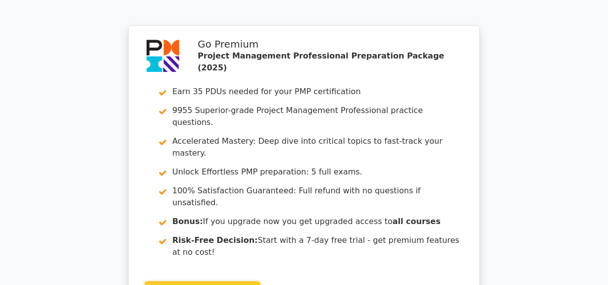
scroll to position [2327, 0]
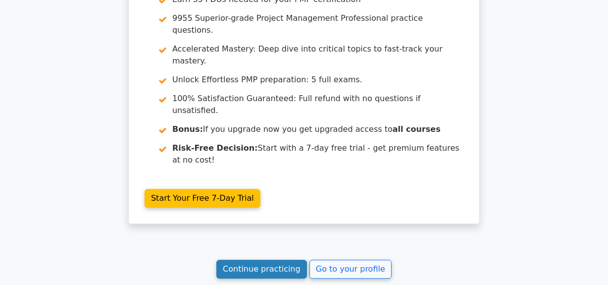
click at [277, 259] on link "Continue practicing" at bounding box center [261, 268] width 91 height 19
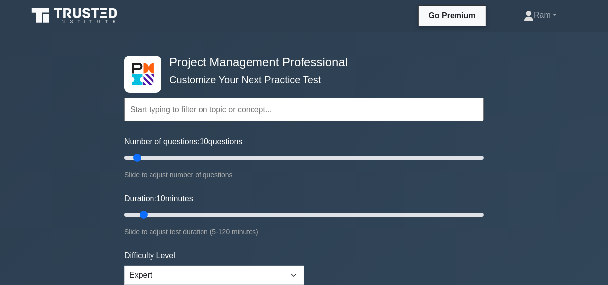
click at [229, 118] on input "text" at bounding box center [303, 110] width 359 height 24
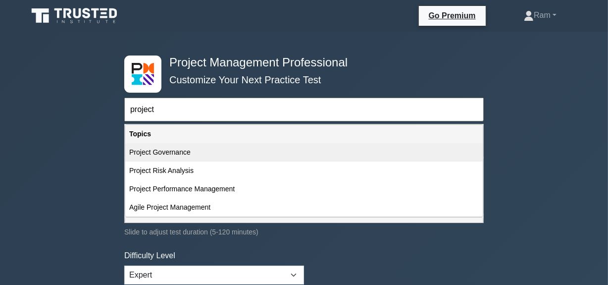
click at [201, 152] on div "Project Governance" at bounding box center [303, 152] width 357 height 18
type input "Project Governance"
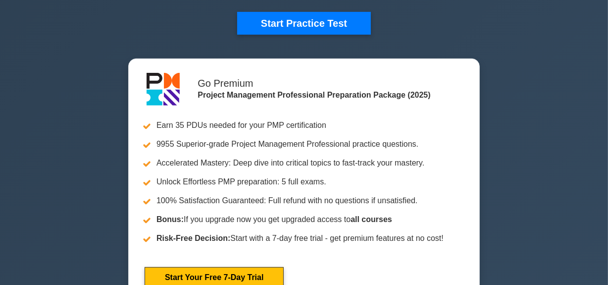
scroll to position [225, 0]
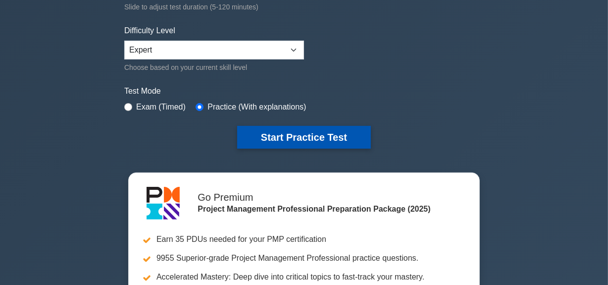
drag, startPoint x: 258, startPoint y: 133, endPoint x: 254, endPoint y: 136, distance: 5.4
click at [258, 133] on button "Start Practice Test" at bounding box center [304, 137] width 134 height 23
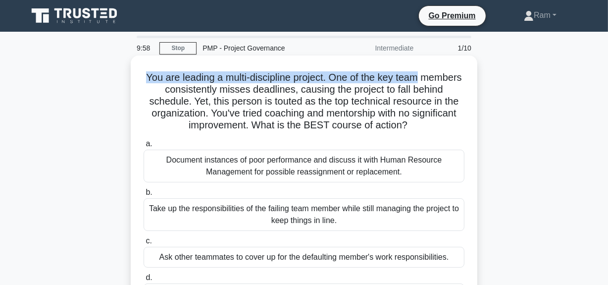
drag, startPoint x: 159, startPoint y: 79, endPoint x: 477, endPoint y: 66, distance: 317.6
click at [477, 66] on div "You are leading a multi-discipline project. One of the key team members consist…" at bounding box center [304, 194] width 347 height 278
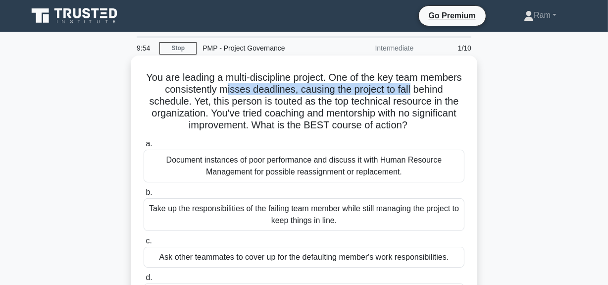
drag, startPoint x: 265, startPoint y: 86, endPoint x: 451, endPoint y: 84, distance: 185.2
click at [451, 84] on h5 "You are leading a multi-discipline project. One of the key team members consist…" at bounding box center [304, 101] width 323 height 60
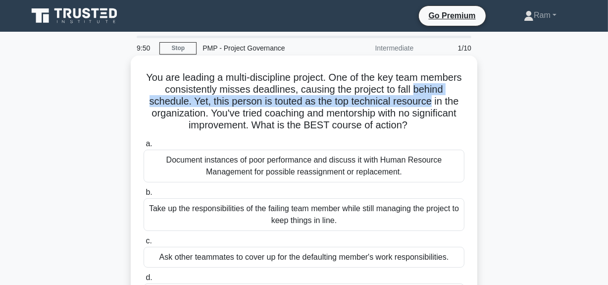
drag, startPoint x: 142, startPoint y: 106, endPoint x: 466, endPoint y: 102, distance: 324.8
click at [466, 102] on div "You are leading a multi-discipline project. One of the key team members consist…" at bounding box center [304, 194] width 339 height 270
drag, startPoint x: 268, startPoint y: 115, endPoint x: 465, endPoint y: 122, distance: 197.2
click at [465, 122] on div "You are leading a multi-discipline project. One of the key team members consist…" at bounding box center [304, 194] width 339 height 270
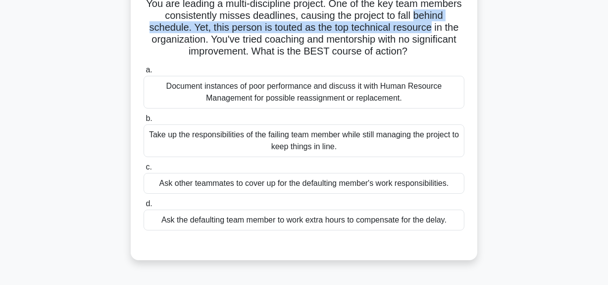
scroll to position [90, 0]
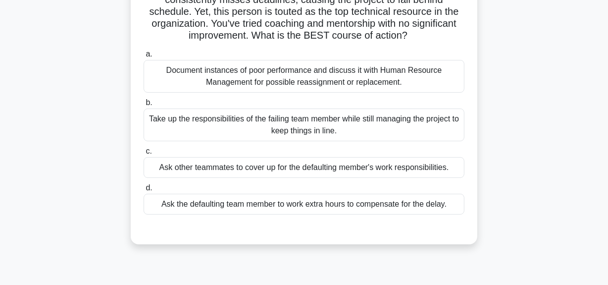
click at [332, 82] on div "Document instances of poor performance and discuss it with Human Resource Manag…" at bounding box center [304, 76] width 321 height 33
click at [144, 57] on input "a. Document instances of poor performance and discuss it with Human Resource Ma…" at bounding box center [144, 54] width 0 height 6
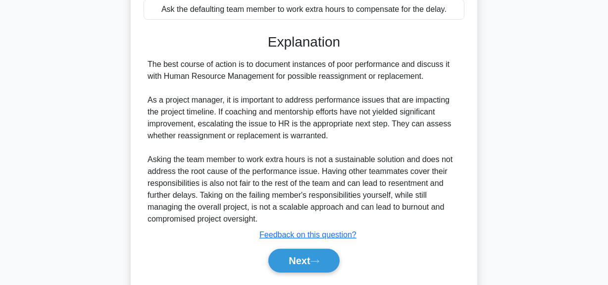
scroll to position [313, 0]
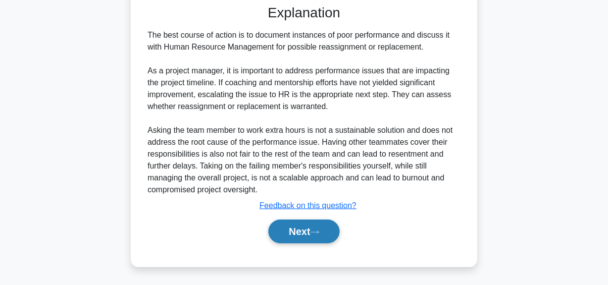
click at [292, 225] on button "Next" at bounding box center [303, 231] width 71 height 24
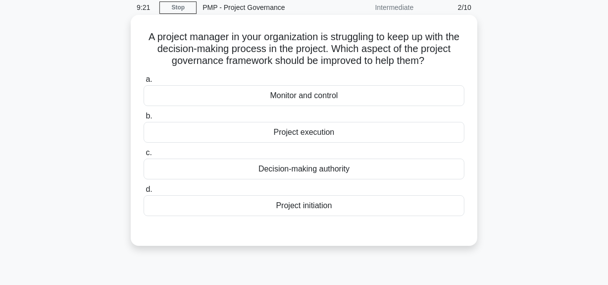
scroll to position [25, 0]
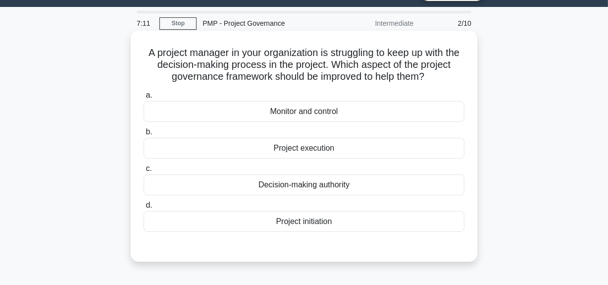
click at [292, 188] on div "Decision-making authority" at bounding box center [304, 184] width 321 height 21
click at [144, 172] on input "c. Decision-making authority" at bounding box center [144, 168] width 0 height 6
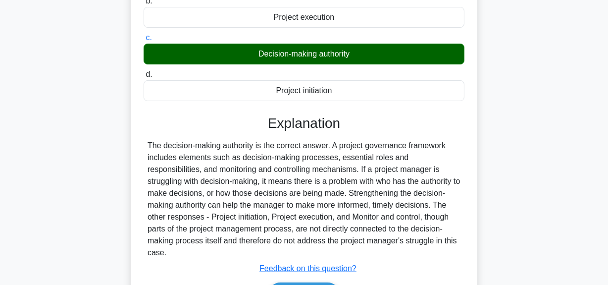
scroll to position [204, 0]
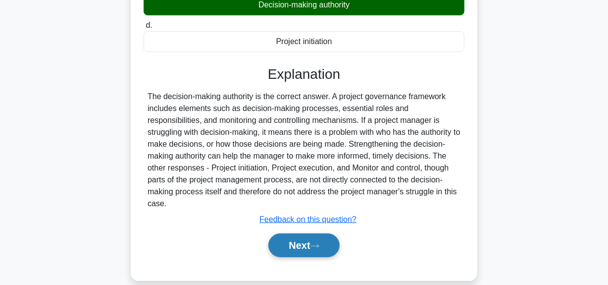
click at [303, 236] on button "Next" at bounding box center [303, 245] width 71 height 24
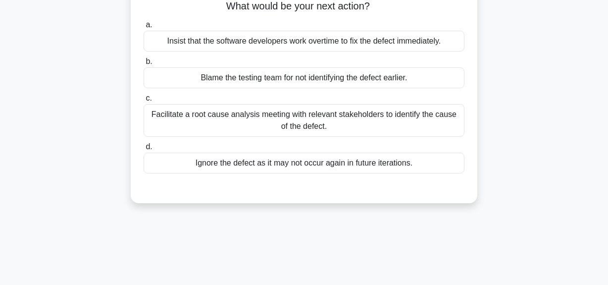
scroll to position [25, 0]
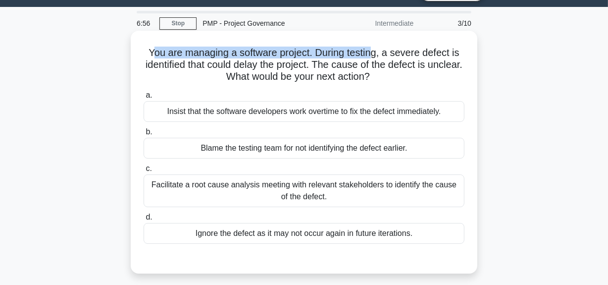
drag, startPoint x: 149, startPoint y: 54, endPoint x: 373, endPoint y: 51, distance: 224.3
click at [373, 51] on h5 "You are managing a software project. During testing, a severe defect is identif…" at bounding box center [304, 65] width 323 height 37
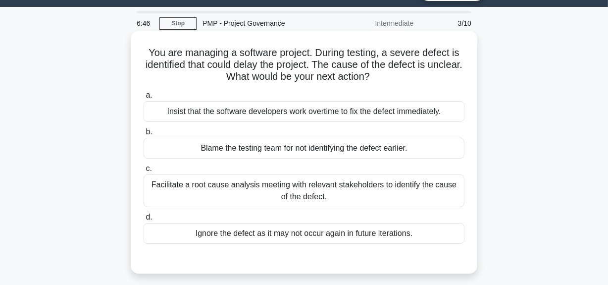
click at [266, 197] on div "Facilitate a root cause analysis meeting with relevant stakeholders to identify…" at bounding box center [304, 190] width 321 height 33
click at [144, 172] on input "c. Facilitate a root cause analysis meeting with relevant stakeholders to ident…" at bounding box center [144, 168] width 0 height 6
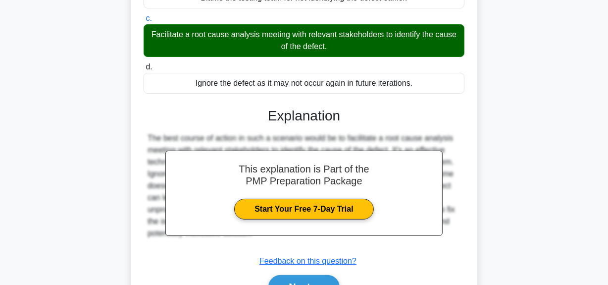
scroll to position [250, 0]
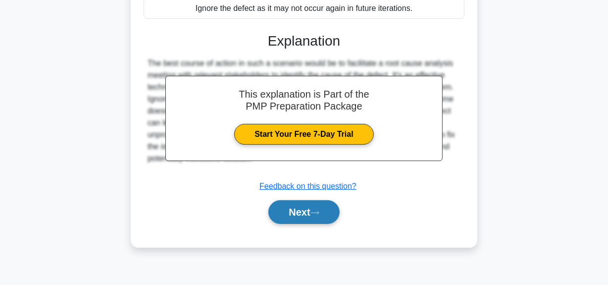
click at [285, 217] on button "Next" at bounding box center [303, 212] width 71 height 24
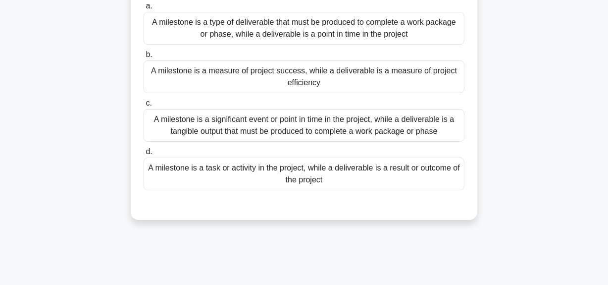
scroll to position [25, 0]
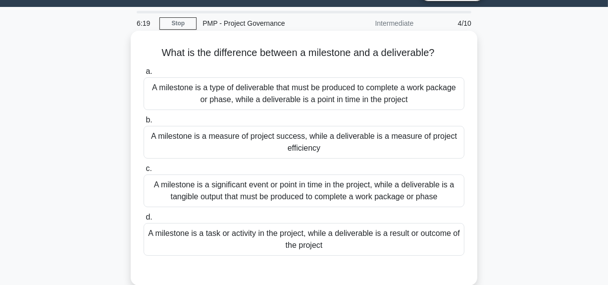
click at [257, 138] on div "A milestone is a measure of project success, while a deliverable is a measure o…" at bounding box center [304, 142] width 321 height 33
click at [144, 123] on input "b. A milestone is a measure of project success, while a deliverable is a measur…" at bounding box center [144, 120] width 0 height 6
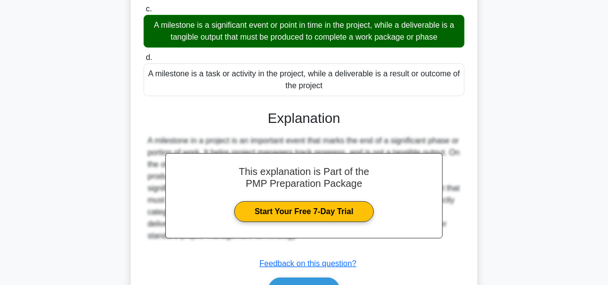
scroll to position [250, 0]
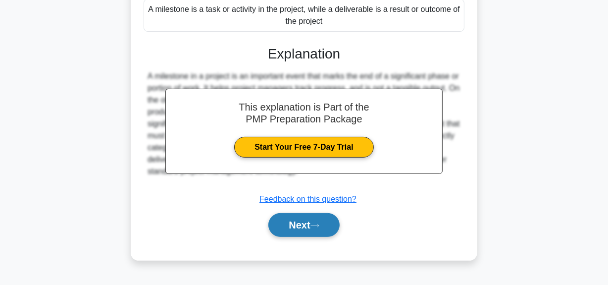
click at [299, 234] on button "Next" at bounding box center [303, 225] width 71 height 24
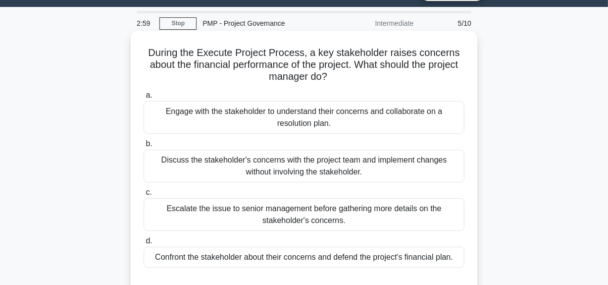
scroll to position [25, 0]
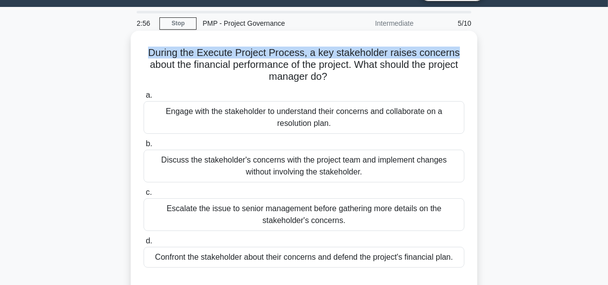
drag, startPoint x: 148, startPoint y: 54, endPoint x: 466, endPoint y: 44, distance: 319.0
click at [466, 44] on div "During the Execute Project Process, a key stakeholder raises concerns about the…" at bounding box center [304, 164] width 339 height 258
drag, startPoint x: 210, startPoint y: 67, endPoint x: 423, endPoint y: 76, distance: 212.6
click at [423, 76] on h5 "During the Execute Project Process, a key stakeholder raises concerns about the…" at bounding box center [304, 65] width 323 height 37
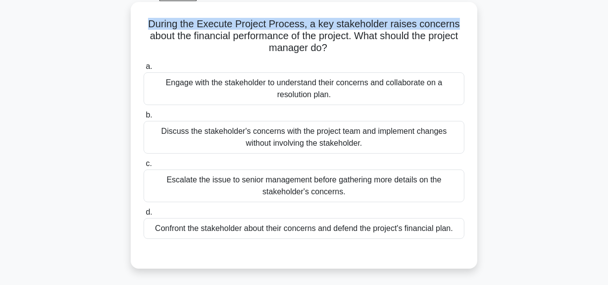
scroll to position [69, 0]
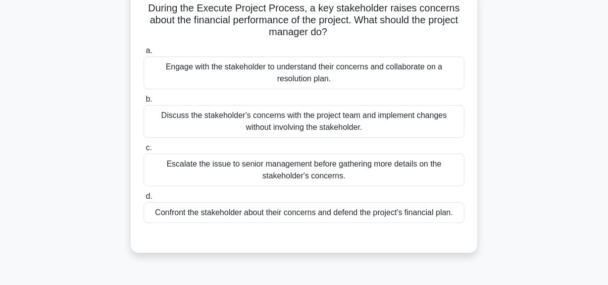
click at [396, 75] on div "Engage with the stakeholder to understand their concerns and collaborate on a r…" at bounding box center [304, 72] width 321 height 33
click at [144, 54] on input "a. Engage with the stakeholder to understand their concerns and collaborate on …" at bounding box center [144, 51] width 0 height 6
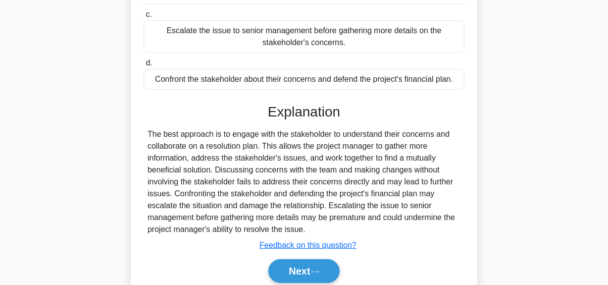
scroll to position [250, 0]
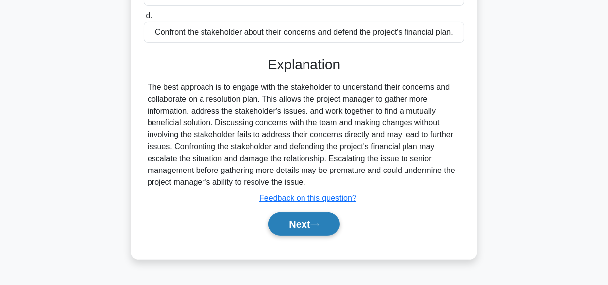
click at [318, 225] on icon at bounding box center [314, 224] width 9 height 5
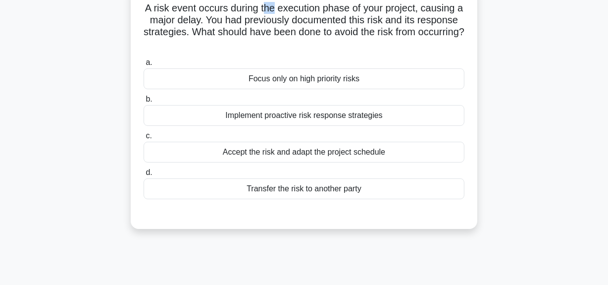
scroll to position [67, 0]
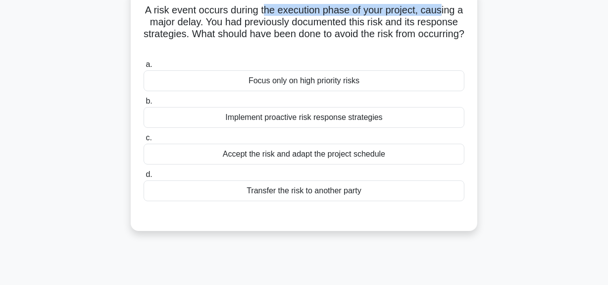
drag, startPoint x: 267, startPoint y: 6, endPoint x: 449, endPoint y: 14, distance: 181.9
click at [449, 14] on h5 "A risk event occurs during the execution phase of your project, causing a major…" at bounding box center [304, 28] width 323 height 49
drag, startPoint x: 236, startPoint y: 22, endPoint x: 385, endPoint y: 44, distance: 150.7
click at [385, 44] on h5 "A risk event occurs during the execution phase of your project, causing a major…" at bounding box center [304, 28] width 323 height 49
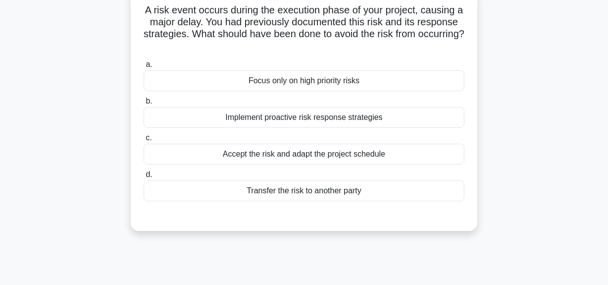
click at [387, 57] on div "a. Focus only on high priority risks b. Implement proactive risk response strat…" at bounding box center [304, 129] width 333 height 147
click at [376, 119] on div "Implement proactive risk response strategies" at bounding box center [304, 117] width 321 height 21
click at [144, 104] on input "b. Implement proactive risk response strategies" at bounding box center [144, 101] width 0 height 6
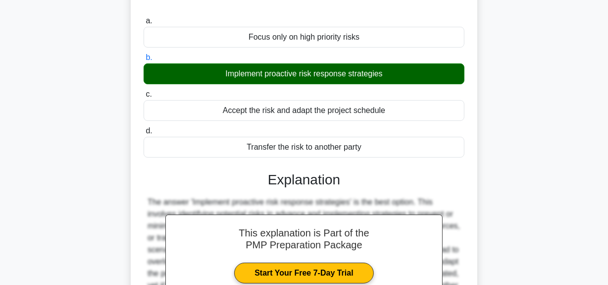
scroll to position [25, 0]
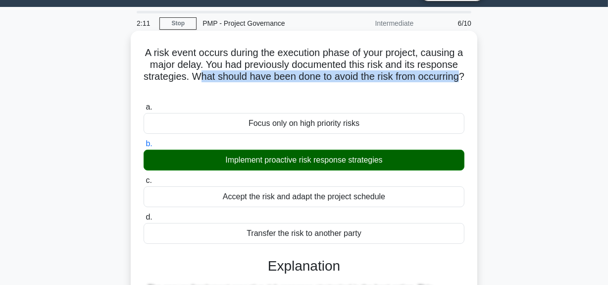
drag, startPoint x: 253, startPoint y: 74, endPoint x: 329, endPoint y: 88, distance: 77.5
click at [329, 88] on h5 "A risk event occurs during the execution phase of your project, causing a major…" at bounding box center [304, 71] width 323 height 49
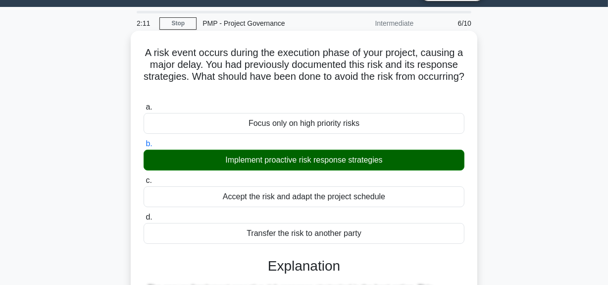
click at [379, 91] on h5 "A risk event occurs during the execution phase of your project, causing a major…" at bounding box center [304, 71] width 323 height 49
drag, startPoint x: 338, startPoint y: 77, endPoint x: 385, endPoint y: 86, distance: 47.4
click at [385, 86] on h5 "A risk event occurs during the execution phase of your project, causing a major…" at bounding box center [304, 71] width 323 height 49
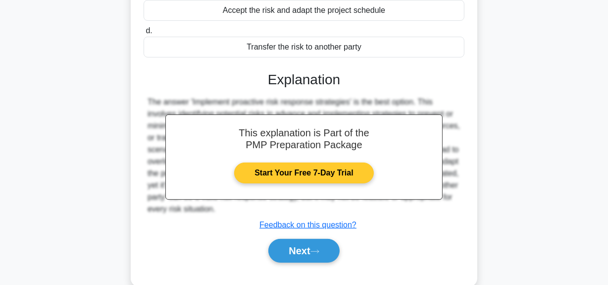
scroll to position [250, 0]
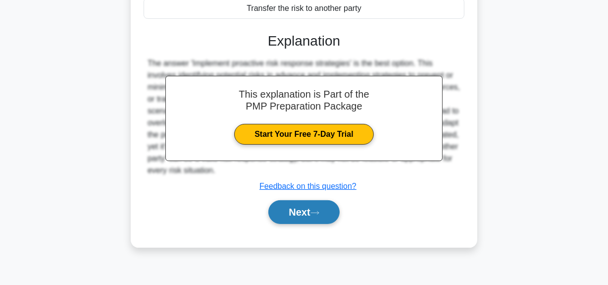
click at [312, 205] on button "Next" at bounding box center [303, 212] width 71 height 24
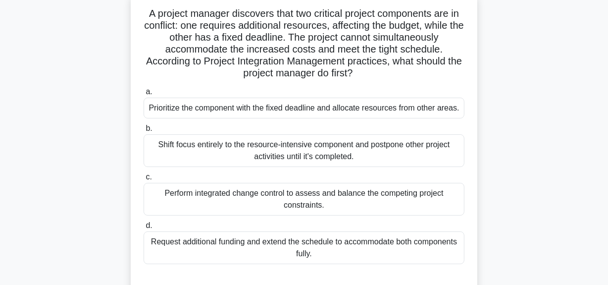
scroll to position [114, 0]
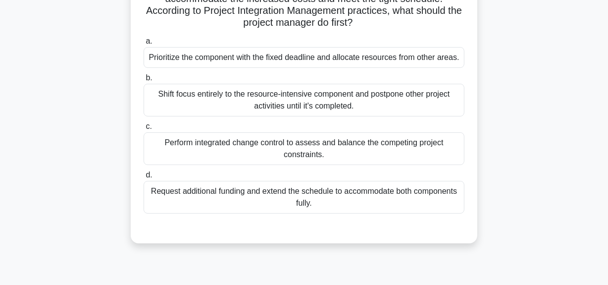
click at [371, 150] on div "Perform integrated change control to assess and balance the competing project c…" at bounding box center [304, 148] width 321 height 33
click at [144, 130] on input "c. Perform integrated change control to assess and balance the competing projec…" at bounding box center [144, 126] width 0 height 6
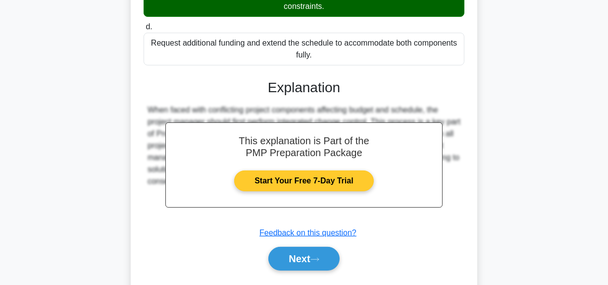
scroll to position [290, 0]
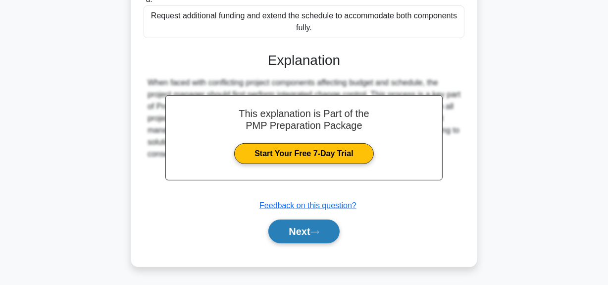
click at [324, 222] on button "Next" at bounding box center [303, 231] width 71 height 24
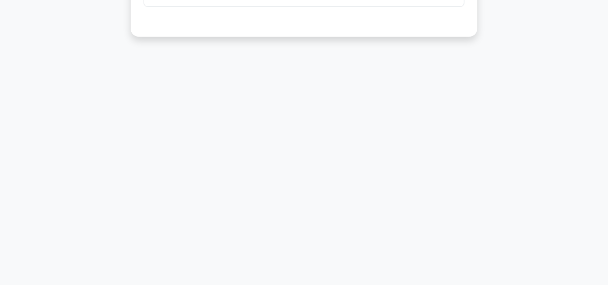
scroll to position [69, 0]
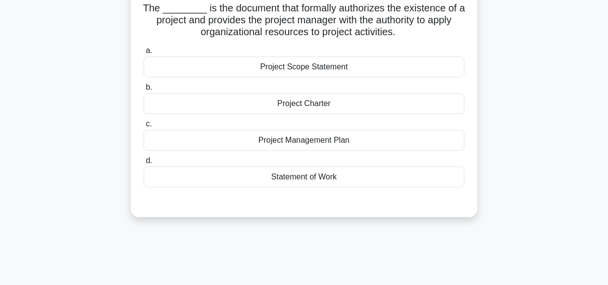
click at [330, 110] on div "Project Charter" at bounding box center [304, 103] width 321 height 21
click at [144, 91] on input "b. Project Charter" at bounding box center [144, 87] width 0 height 6
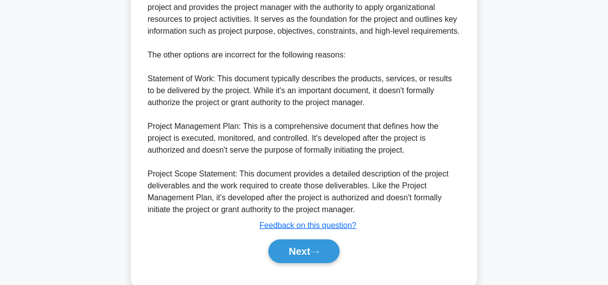
scroll to position [340, 0]
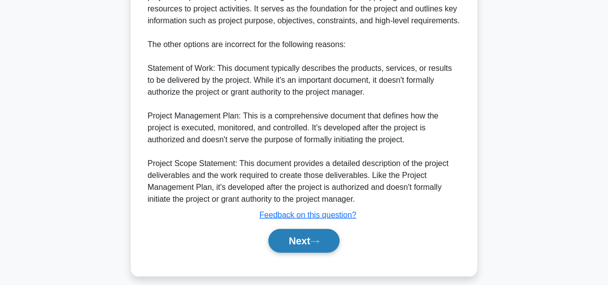
click at [307, 229] on button "Next" at bounding box center [303, 241] width 71 height 24
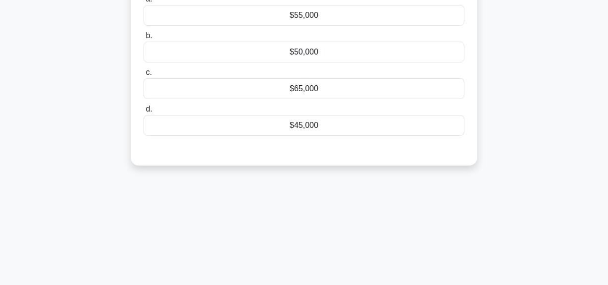
scroll to position [69, 0]
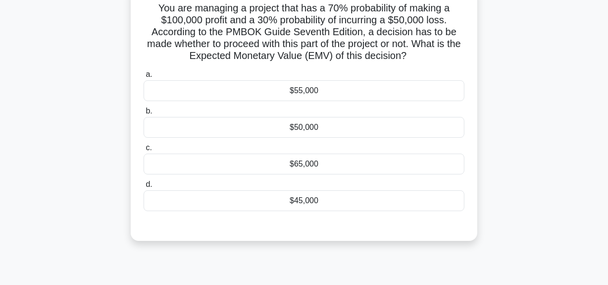
click at [409, 124] on div "$50,000" at bounding box center [304, 127] width 321 height 21
click at [144, 114] on input "b. $50,000" at bounding box center [144, 111] width 0 height 6
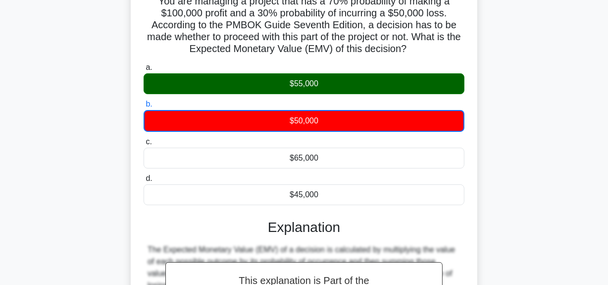
scroll to position [0, 0]
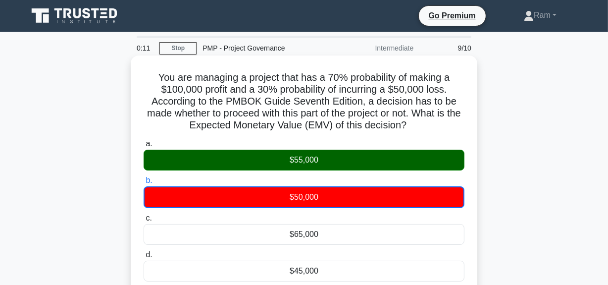
drag, startPoint x: 153, startPoint y: 77, endPoint x: 427, endPoint y: 119, distance: 277.1
click at [427, 119] on h5 "You are managing a project that has a 70% probability of making a $100,000 prof…" at bounding box center [304, 101] width 323 height 60
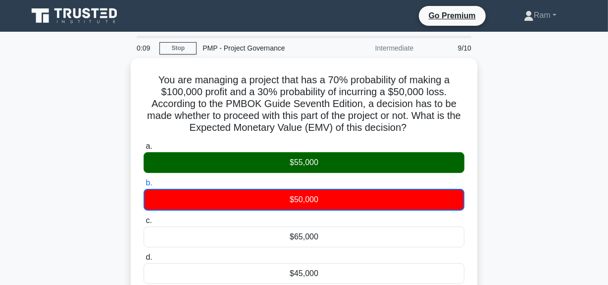
copy h5 "You are managing a project that has a 70% probability of making a $100,000 prof…"
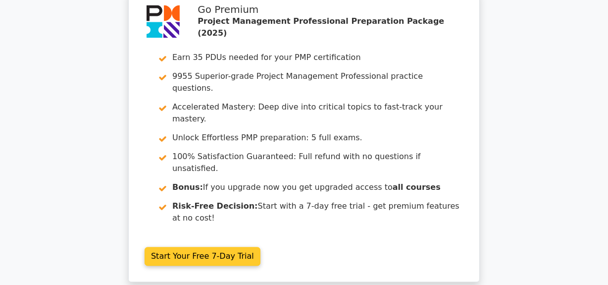
scroll to position [1702, 0]
